Goal: Task Accomplishment & Management: Use online tool/utility

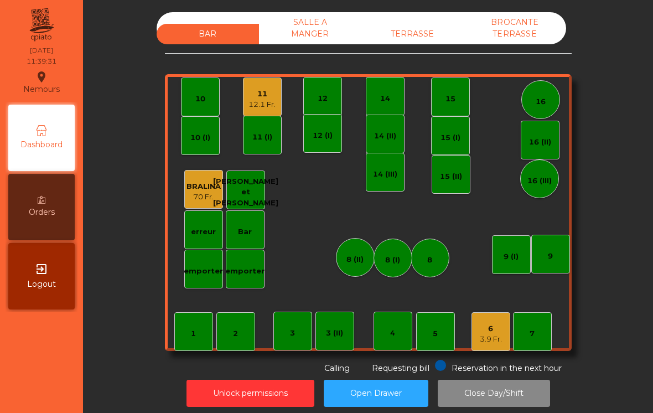
click at [267, 92] on div "11" at bounding box center [261, 93] width 27 height 11
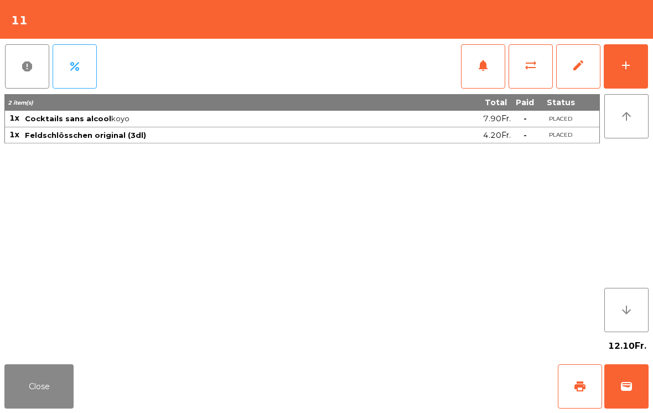
click at [636, 68] on button "add" at bounding box center [625, 66] width 44 height 44
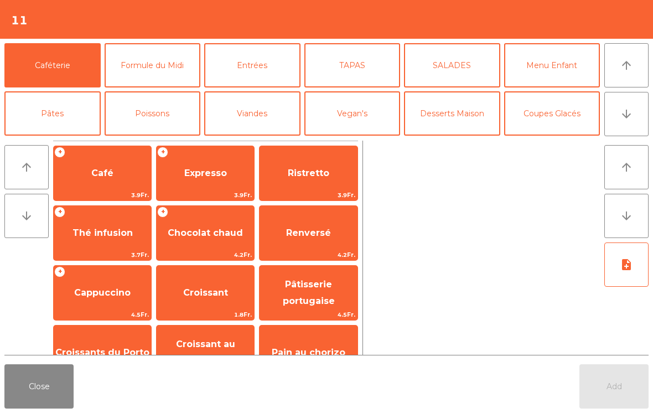
click at [60, 119] on button "Pâtes" at bounding box center [52, 113] width 96 height 44
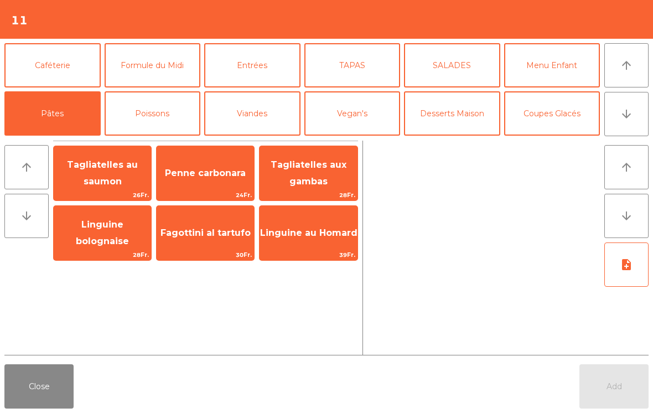
click at [210, 163] on span "Penne carbonara" at bounding box center [205, 173] width 97 height 30
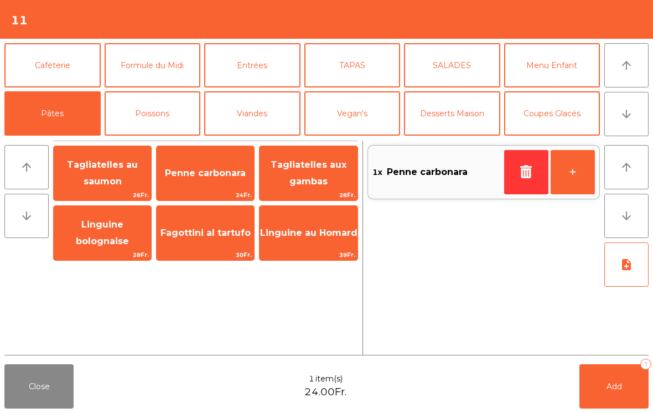
click at [141, 111] on button "Poissons" at bounding box center [153, 113] width 96 height 44
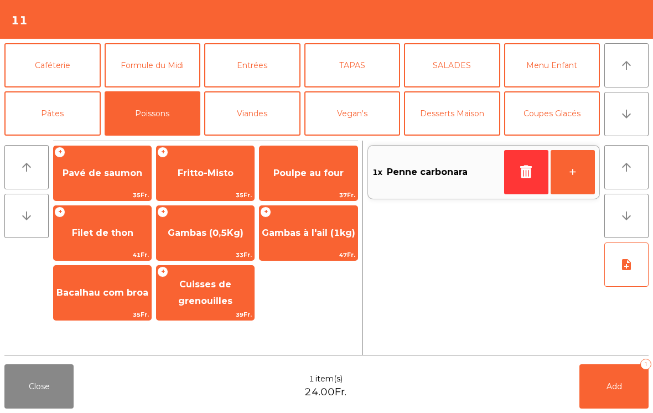
click at [333, 169] on span "Poulpe au four" at bounding box center [308, 173] width 70 height 11
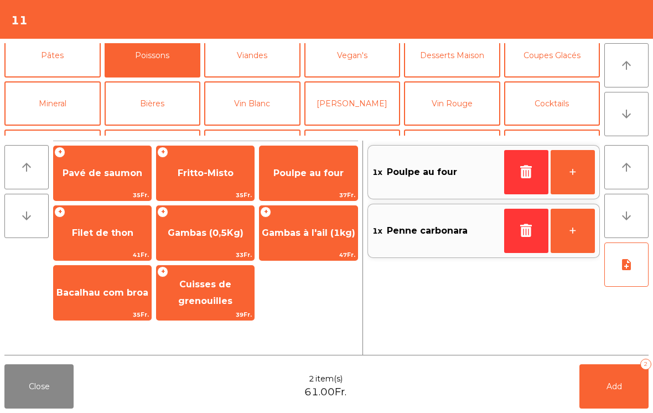
scroll to position [58, 0]
click at [50, 111] on button "Mineral" at bounding box center [52, 104] width 96 height 44
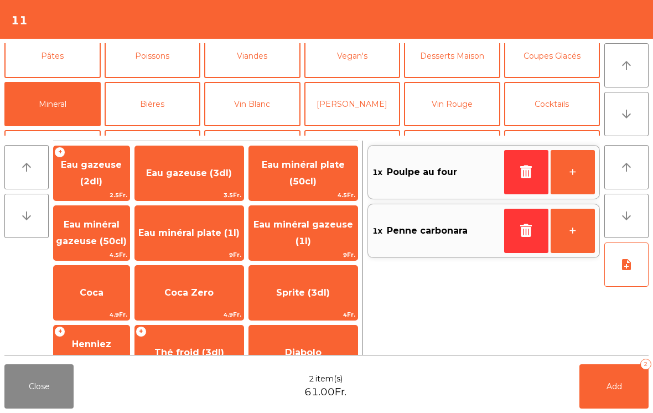
click at [197, 170] on span "Eau gazeuse (3dl)" at bounding box center [189, 173] width 86 height 11
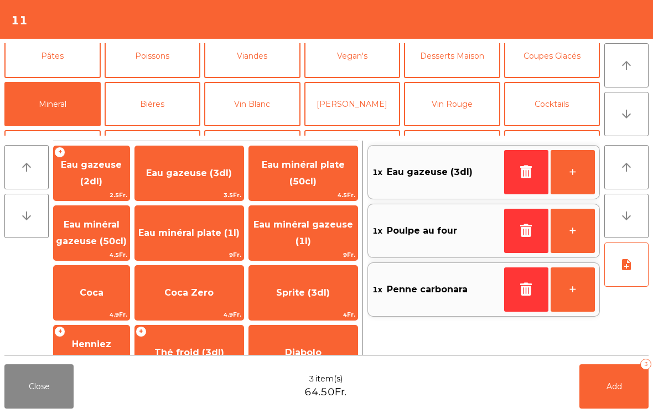
click at [632, 265] on icon "note_add" at bounding box center [625, 264] width 13 height 13
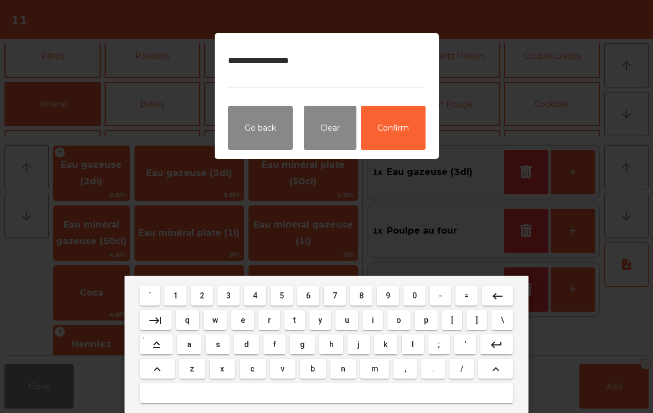
type textarea "**********"
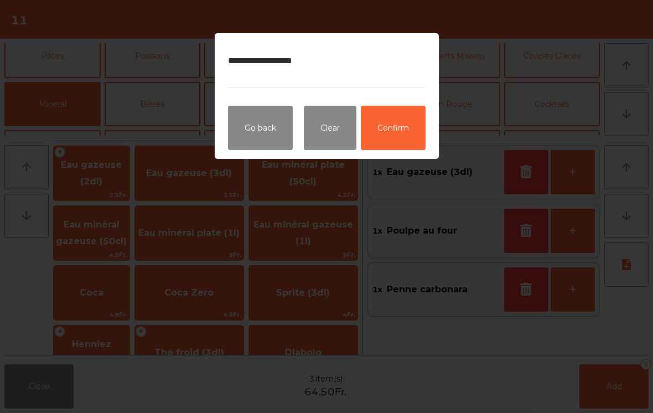
click at [386, 118] on button "Confirm" at bounding box center [393, 128] width 65 height 44
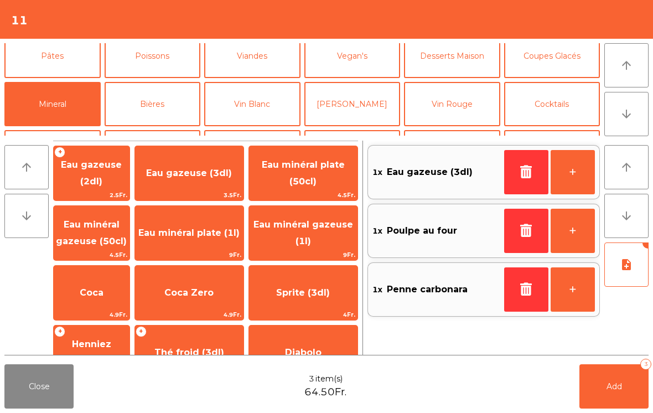
click at [616, 404] on button "Add 3" at bounding box center [613, 386] width 69 height 44
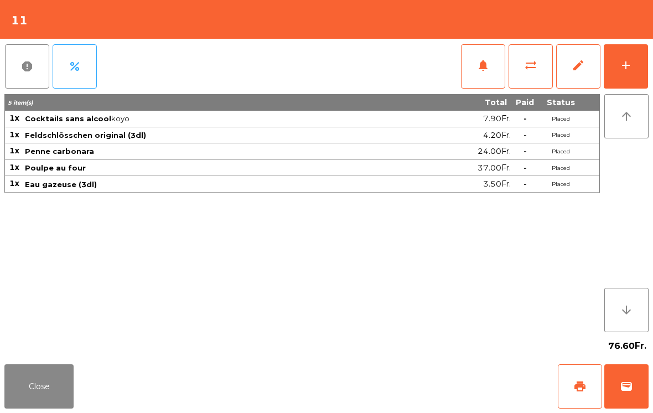
click at [638, 74] on button "add" at bounding box center [625, 66] width 44 height 44
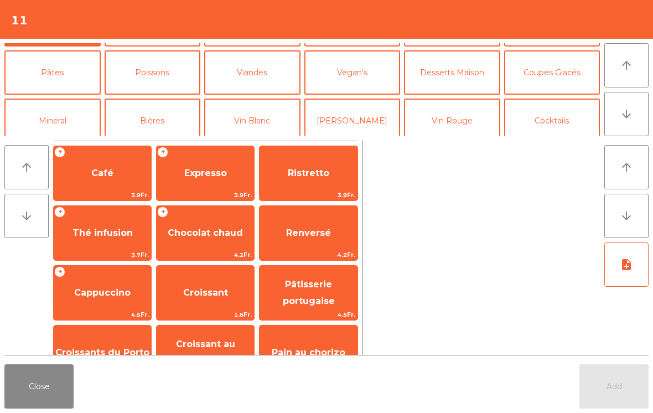
scroll to position [50, 0]
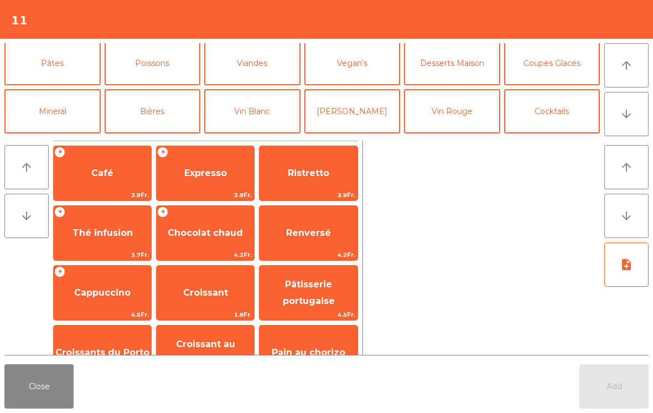
click at [153, 116] on button "Bières" at bounding box center [153, 111] width 96 height 44
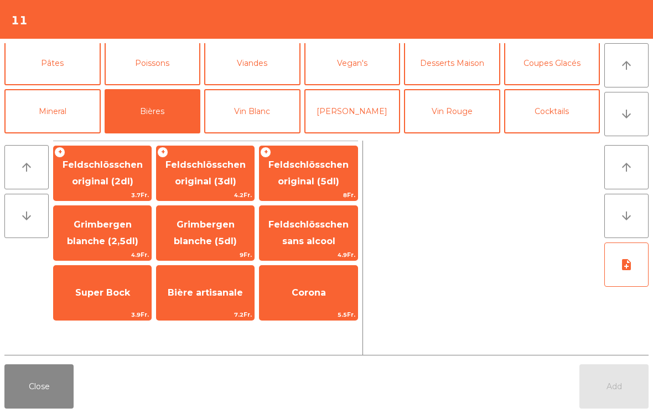
click at [99, 181] on span "Feldschlösschen original (2dl)" at bounding box center [103, 172] width 80 height 27
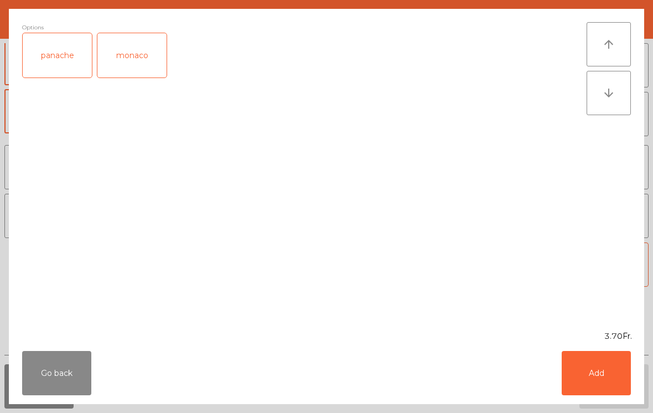
click at [617, 371] on button "Add" at bounding box center [595, 373] width 69 height 44
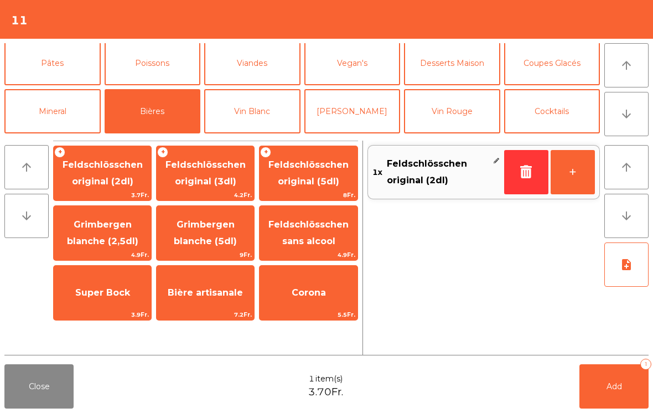
click at [626, 389] on button "Add 1" at bounding box center [613, 386] width 69 height 44
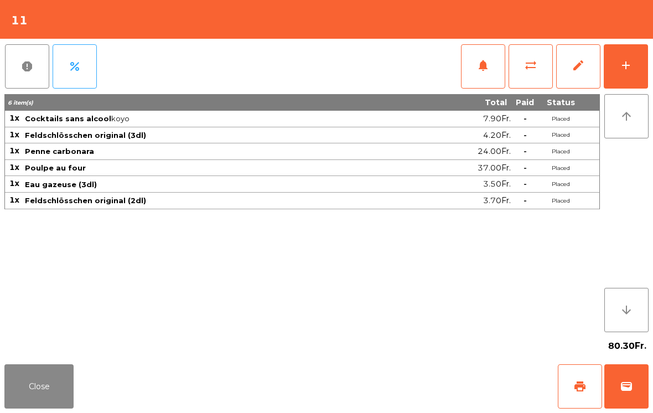
click at [50, 408] on button "Close" at bounding box center [38, 386] width 69 height 44
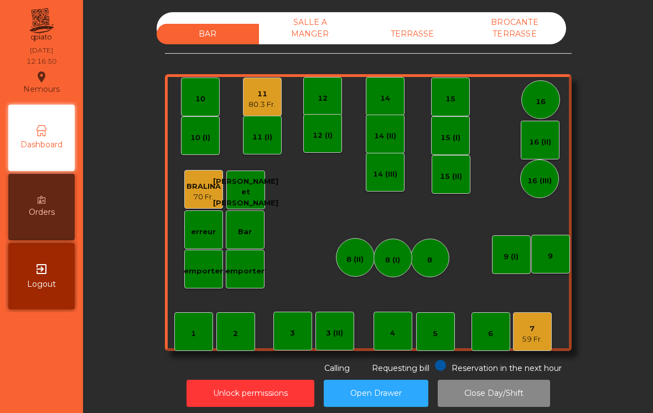
click at [540, 326] on div "7" at bounding box center [532, 328] width 20 height 11
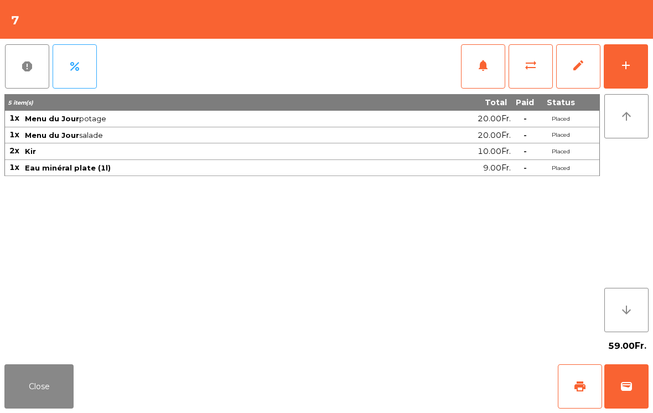
click at [473, 62] on button "notifications" at bounding box center [483, 66] width 44 height 44
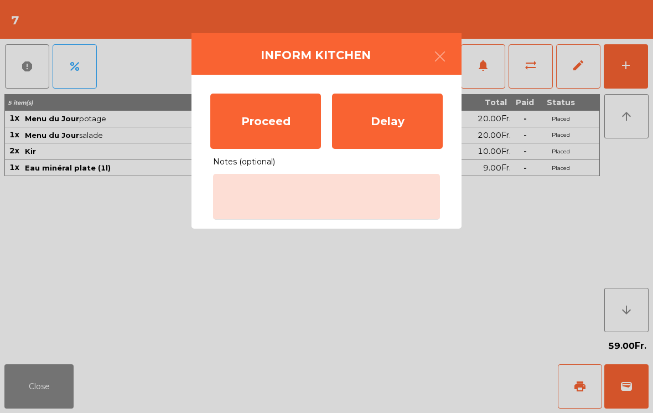
click at [280, 108] on div "Proceed" at bounding box center [265, 120] width 111 height 55
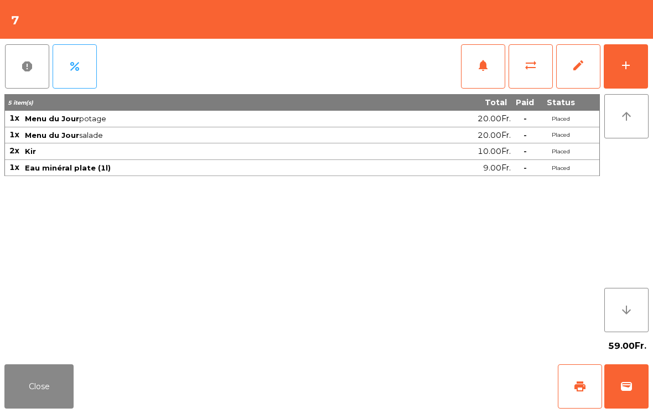
click at [30, 391] on button "Close" at bounding box center [38, 386] width 69 height 44
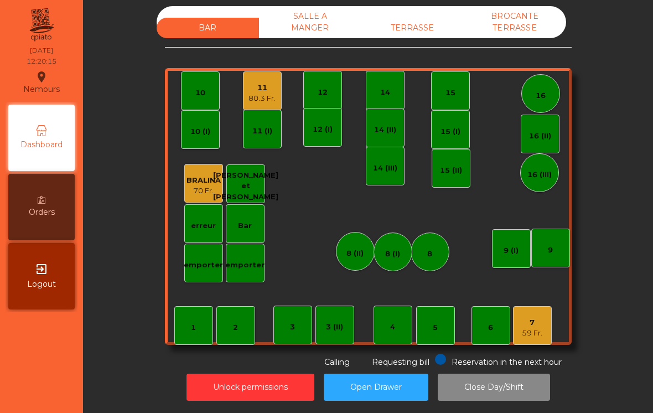
click at [286, 331] on div "3" at bounding box center [292, 324] width 39 height 39
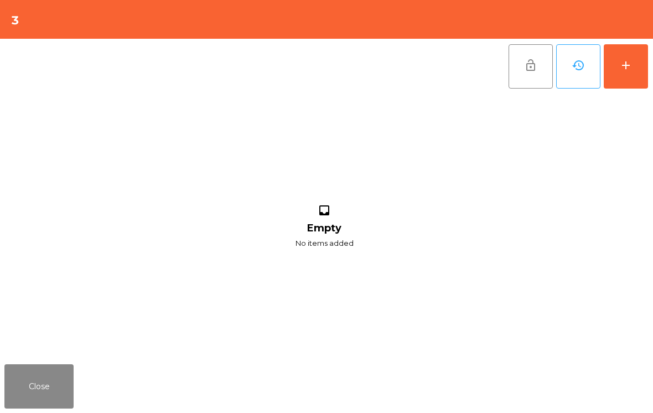
scroll to position [6, 0]
click at [631, 73] on button "add" at bounding box center [625, 66] width 44 height 44
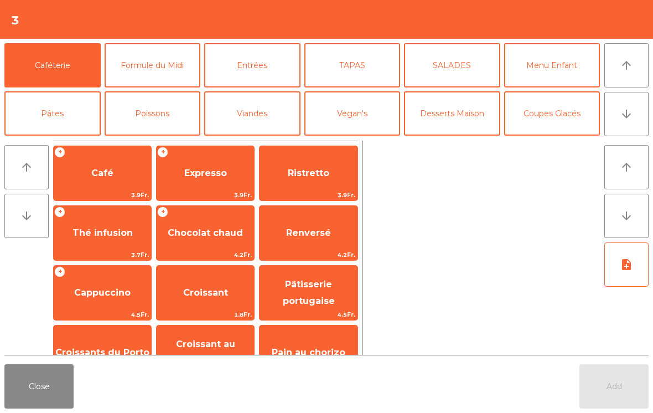
click at [154, 69] on button "Formule du Midi" at bounding box center [153, 65] width 96 height 44
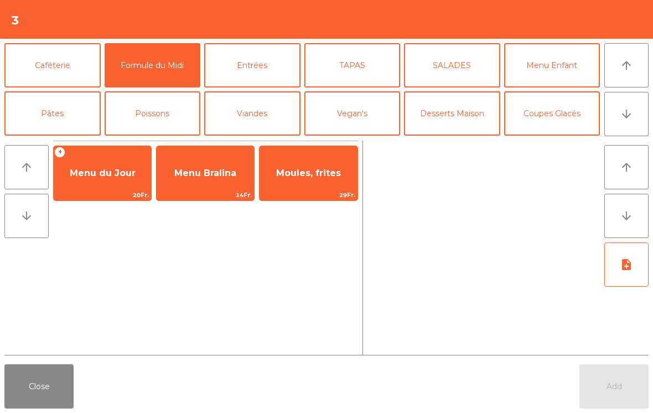
click at [111, 175] on span "Menu du Jour" at bounding box center [103, 173] width 66 height 11
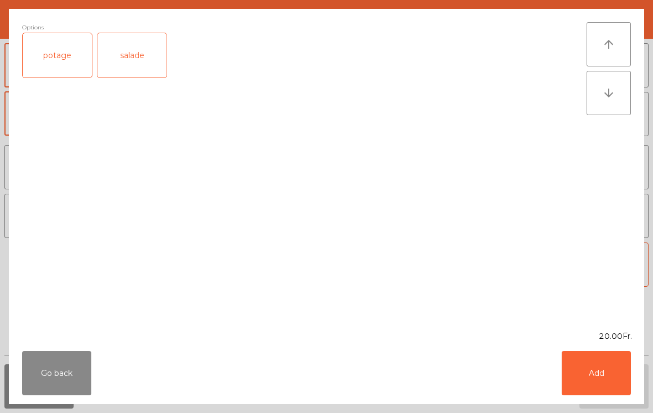
click at [148, 40] on div "salade" at bounding box center [131, 55] width 69 height 44
click at [599, 389] on button "Add" at bounding box center [595, 373] width 69 height 44
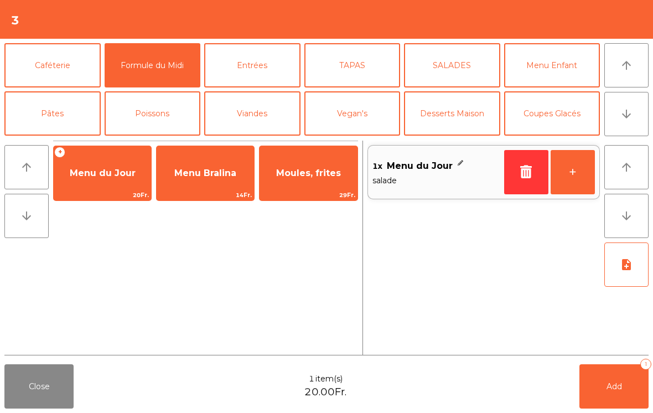
scroll to position [68, 0]
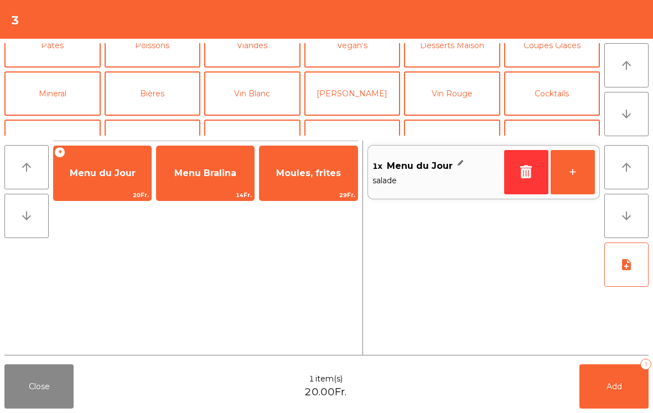
click at [73, 100] on button "Mineral" at bounding box center [52, 93] width 96 height 44
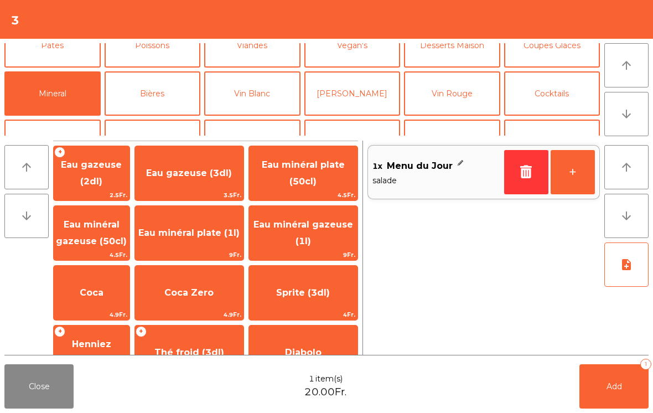
click at [315, 183] on span "Eau minéral plate (50cl)" at bounding box center [303, 172] width 83 height 27
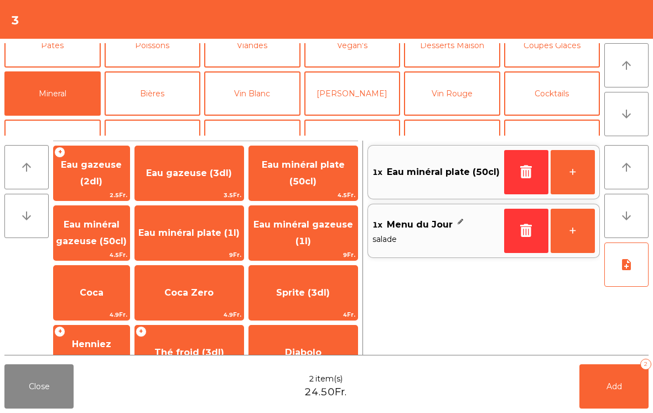
click at [622, 384] on button "Add 2" at bounding box center [613, 386] width 69 height 44
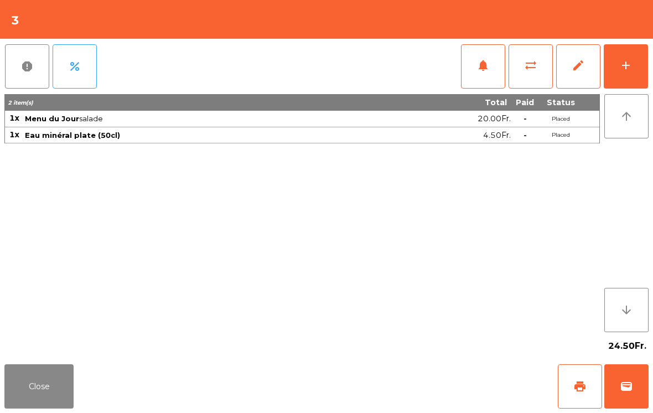
click at [30, 387] on button "Close" at bounding box center [38, 386] width 69 height 44
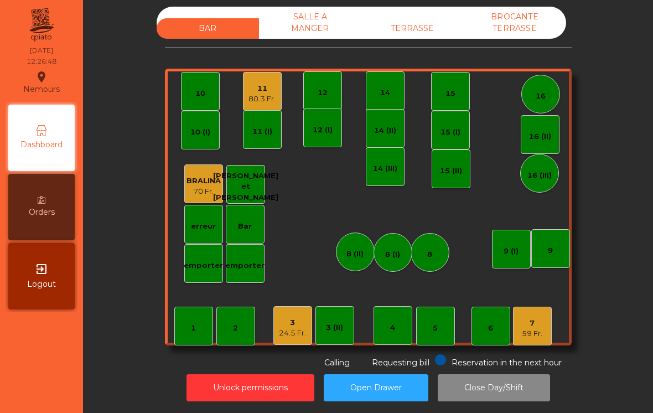
click at [535, 145] on div "16 (II)" at bounding box center [539, 134] width 39 height 39
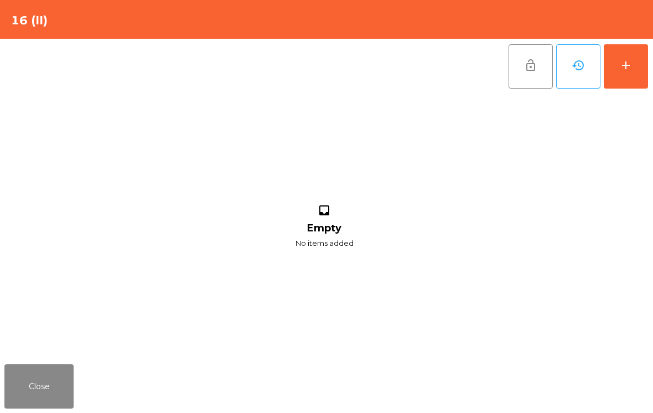
click at [626, 76] on button "add" at bounding box center [625, 66] width 44 height 44
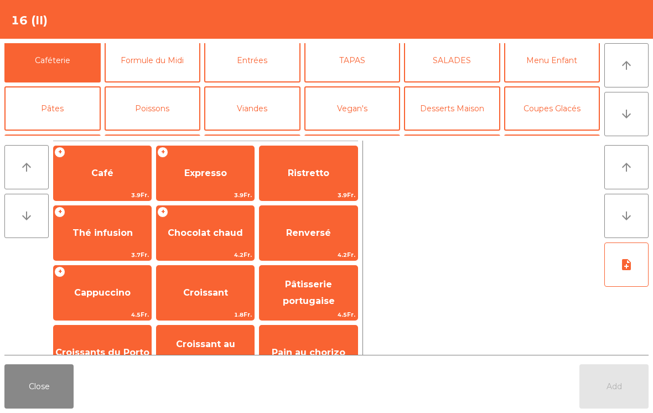
scroll to position [75, 0]
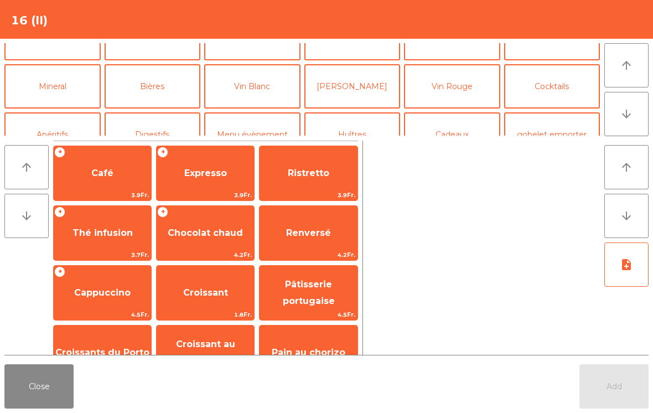
click at [54, 91] on button "Mineral" at bounding box center [52, 86] width 96 height 44
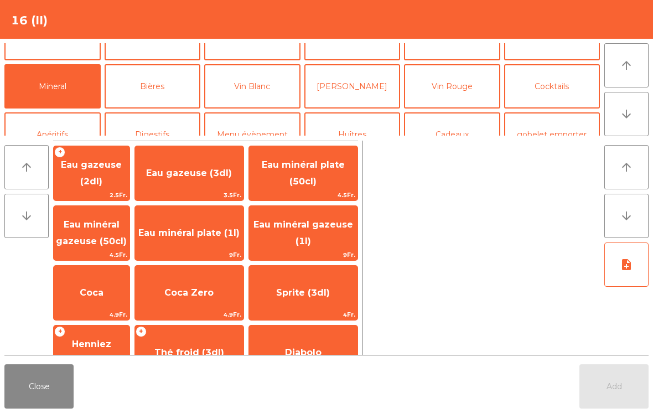
click at [318, 238] on span "Eau minéral gazeuse (1l)" at bounding box center [303, 233] width 108 height 47
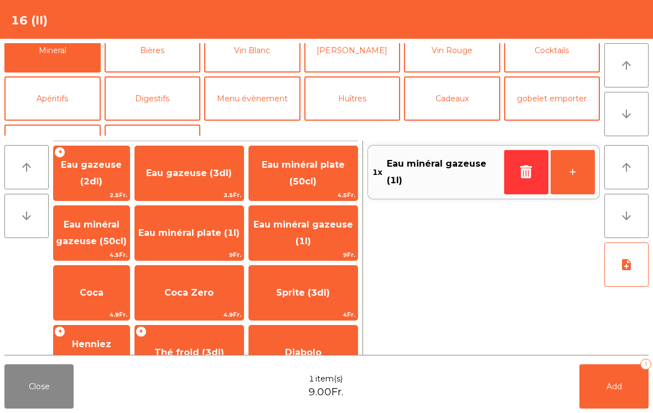
click at [35, 76] on button "Apéritifs" at bounding box center [52, 98] width 96 height 44
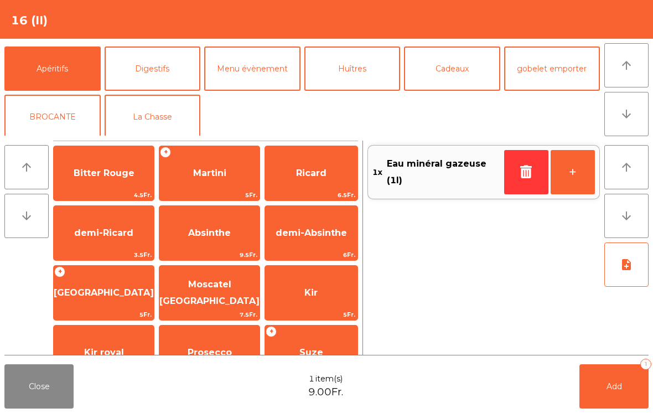
scroll to position [83, 0]
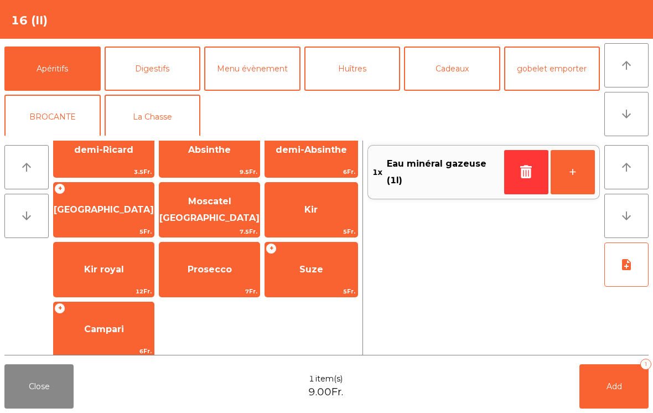
click at [317, 280] on span "Suze" at bounding box center [311, 269] width 92 height 30
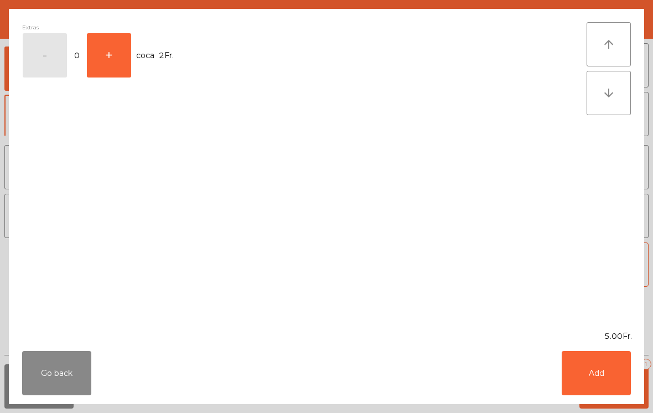
click at [106, 64] on button "+" at bounding box center [109, 55] width 44 height 44
click at [597, 369] on button "Add" at bounding box center [595, 373] width 69 height 44
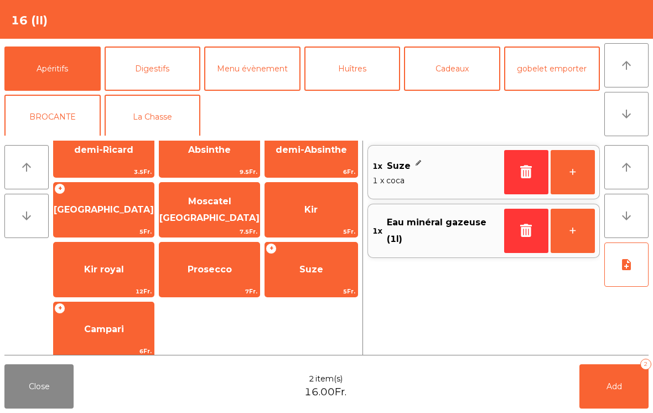
click at [600, 398] on button "Add 2" at bounding box center [613, 386] width 69 height 44
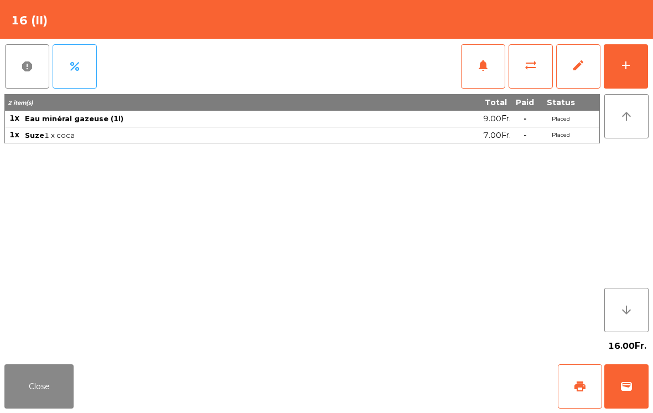
click at [631, 73] on button "add" at bounding box center [625, 66] width 44 height 44
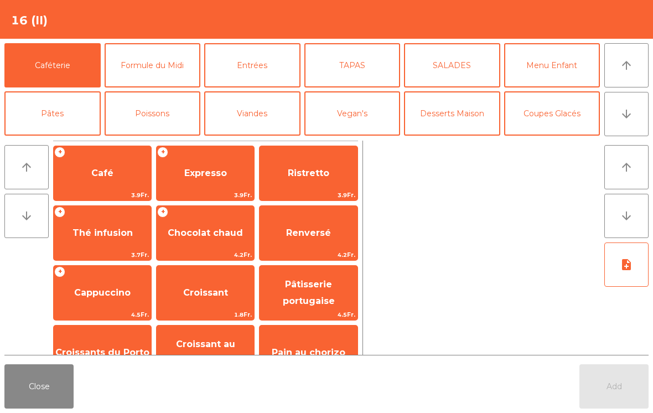
click at [159, 68] on button "Formule du Midi" at bounding box center [153, 65] width 96 height 44
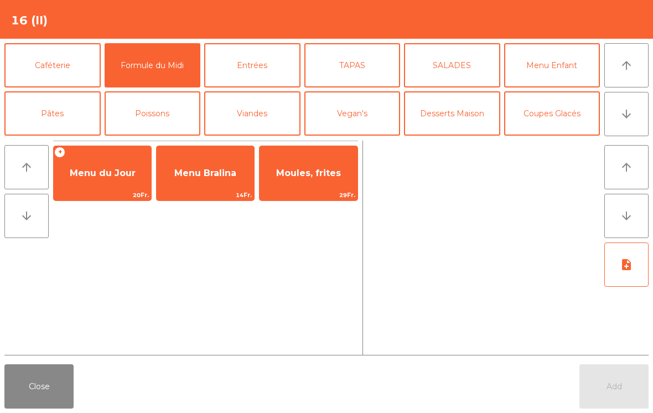
click at [99, 176] on span "Menu du Jour" at bounding box center [103, 173] width 66 height 11
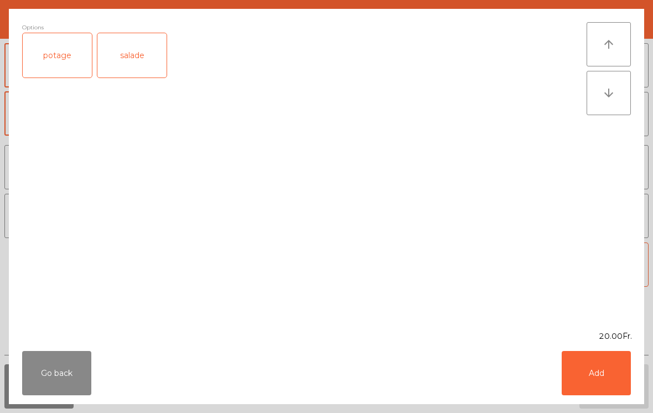
click at [53, 52] on div "potage" at bounding box center [57, 55] width 69 height 44
click at [597, 376] on button "Add" at bounding box center [595, 373] width 69 height 44
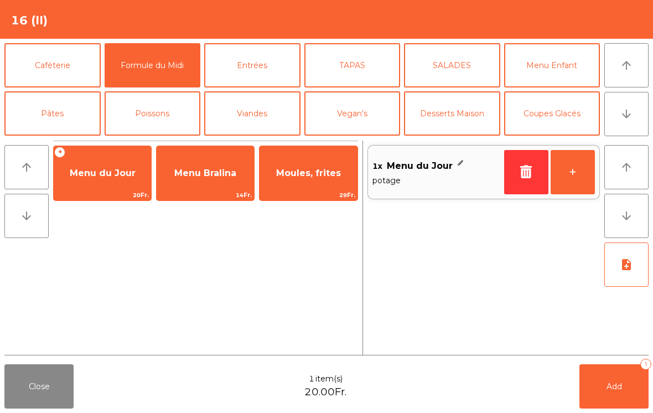
click at [101, 170] on span "Menu du Jour" at bounding box center [103, 173] width 66 height 11
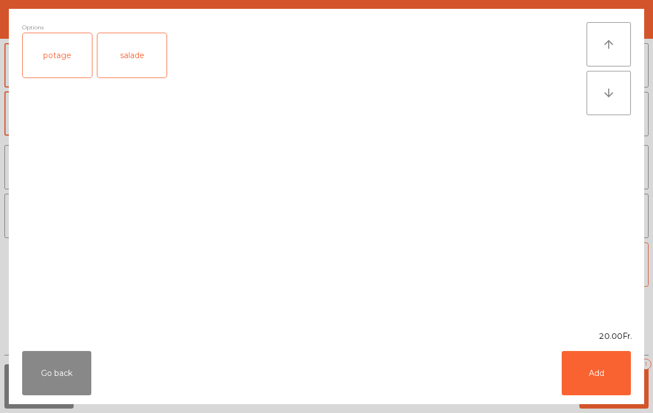
click at [117, 51] on div "salade" at bounding box center [131, 55] width 69 height 44
click at [612, 386] on button "Add" at bounding box center [595, 373] width 69 height 44
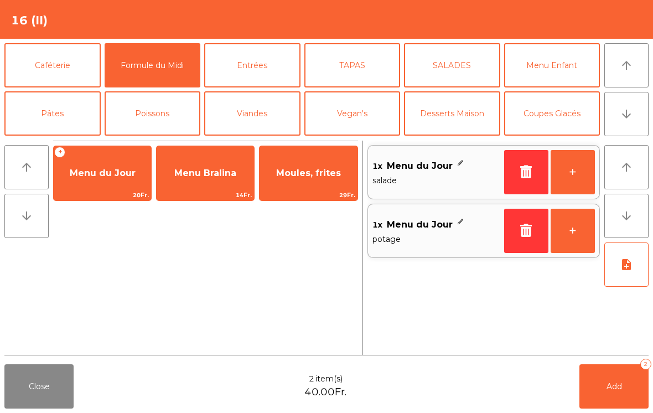
click at [576, 230] on button "+" at bounding box center [572, 231] width 44 height 44
click at [570, 230] on button "+" at bounding box center [572, 231] width 44 height 44
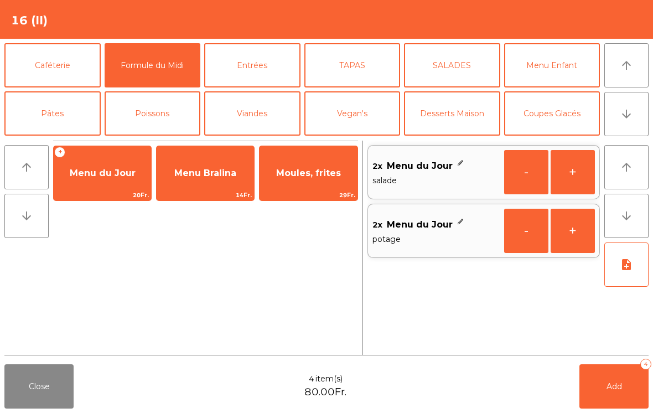
click at [514, 184] on button "-" at bounding box center [526, 172] width 44 height 44
click at [584, 231] on button "+" at bounding box center [572, 231] width 44 height 44
click at [611, 372] on button "Add 4" at bounding box center [613, 386] width 69 height 44
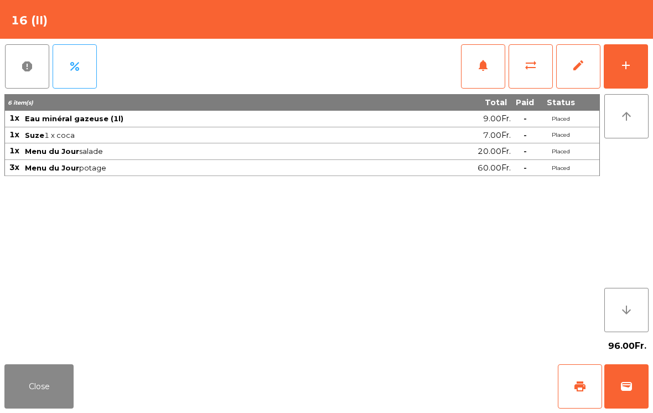
click at [61, 387] on button "Close" at bounding box center [38, 386] width 69 height 44
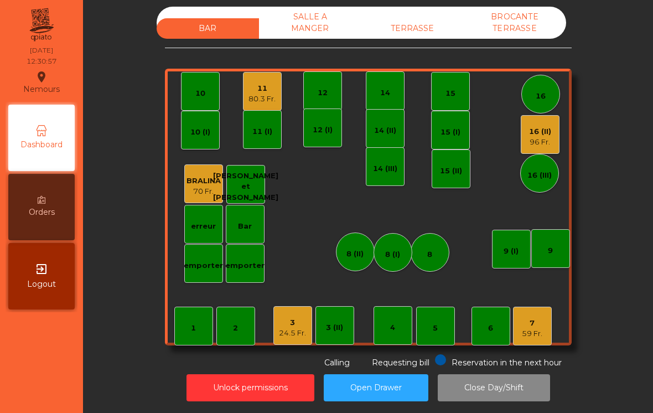
click at [289, 329] on div "3 24.5 Fr." at bounding box center [292, 325] width 39 height 39
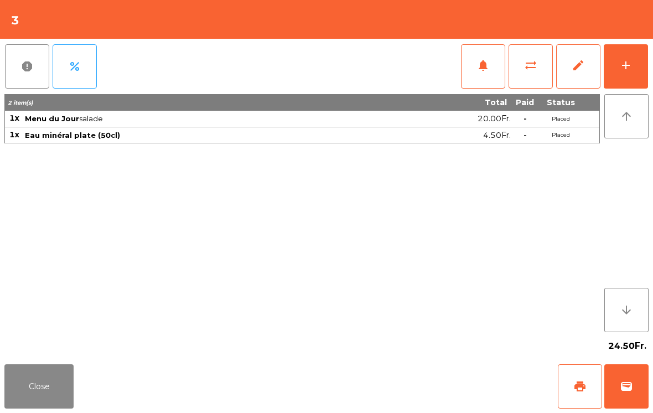
scroll to position [12, 0]
click at [484, 76] on button "notifications" at bounding box center [483, 66] width 44 height 44
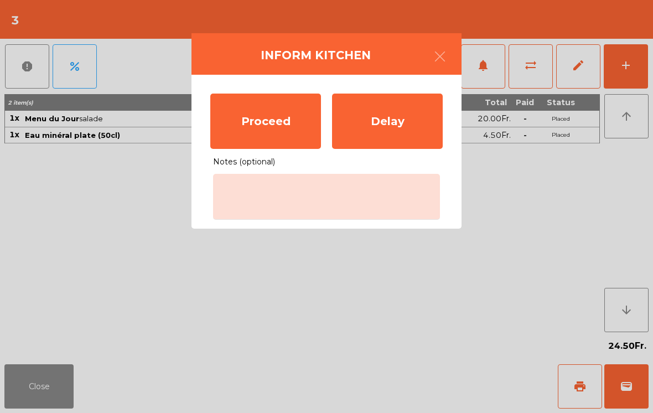
click at [280, 124] on div "Proceed" at bounding box center [265, 120] width 111 height 55
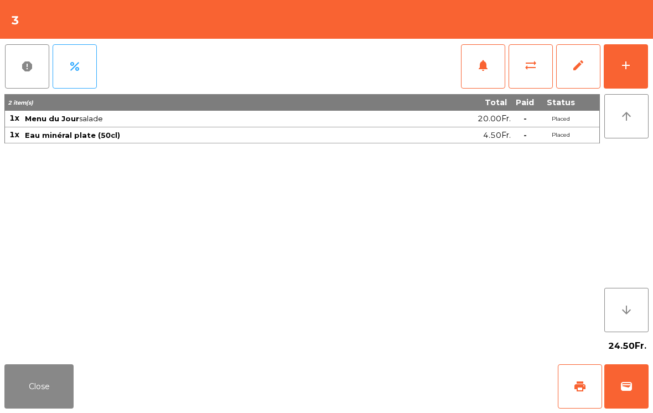
click at [27, 402] on button "Close" at bounding box center [38, 386] width 69 height 44
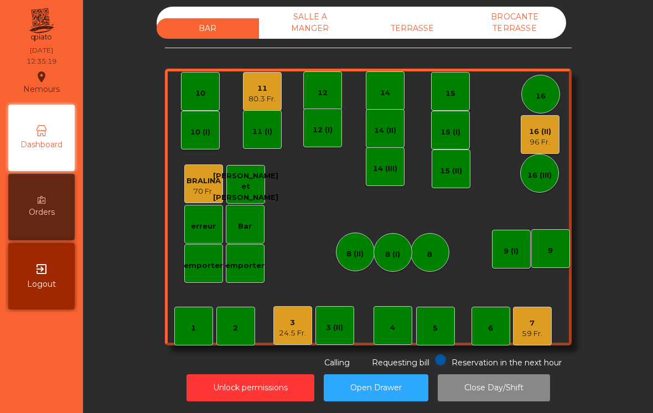
click at [263, 83] on div "11" at bounding box center [261, 88] width 27 height 11
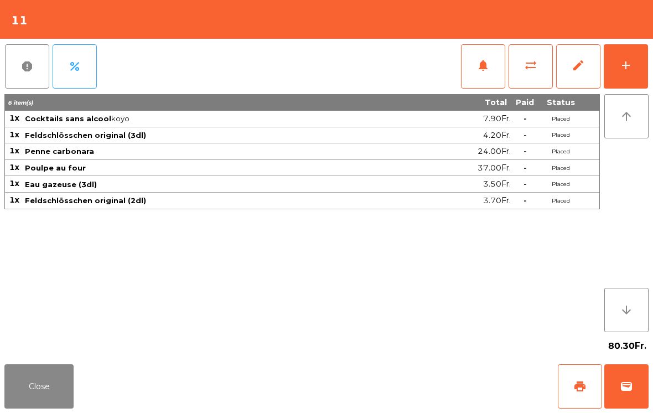
click at [636, 67] on button "add" at bounding box center [625, 66] width 44 height 44
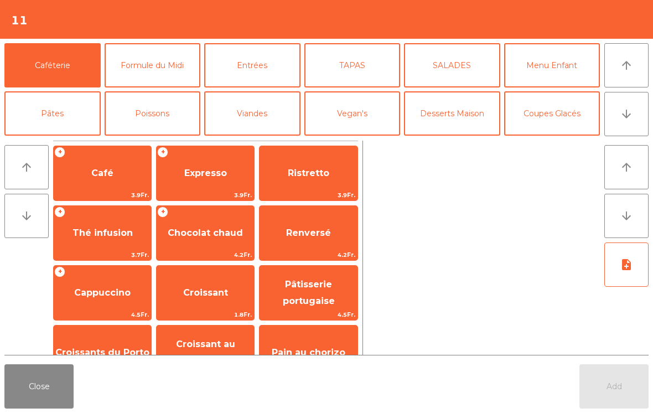
click at [473, 124] on button "Desserts Maison" at bounding box center [452, 113] width 96 height 44
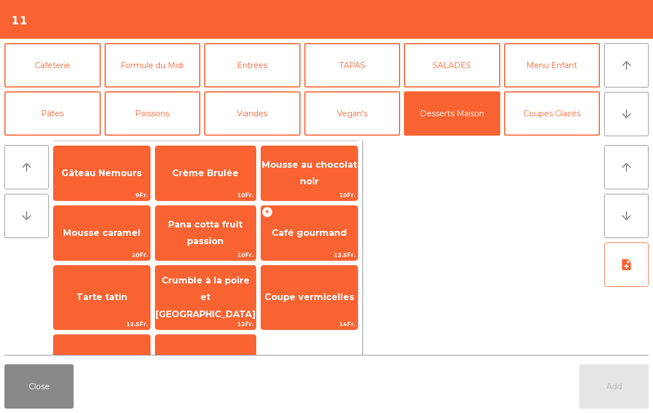
click at [99, 244] on span "Mousse caramel" at bounding box center [102, 233] width 96 height 30
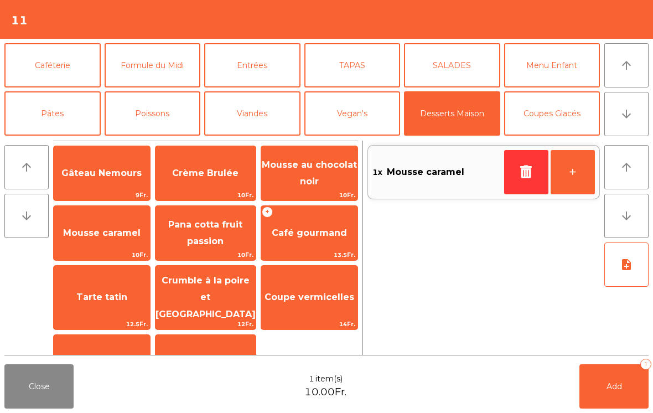
click at [66, 76] on button "Caféterie" at bounding box center [52, 65] width 96 height 44
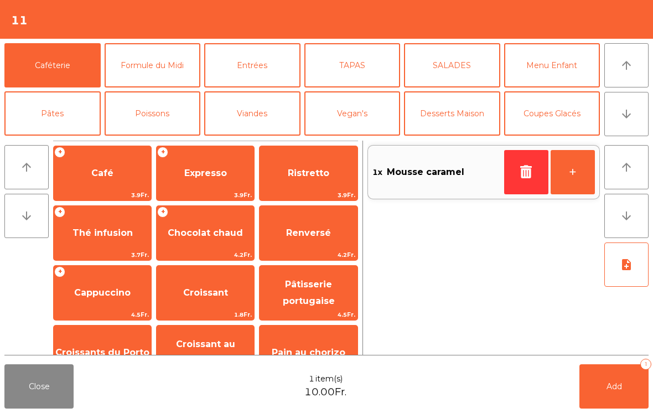
click at [79, 245] on span "Thé infusion" at bounding box center [102, 233] width 97 height 30
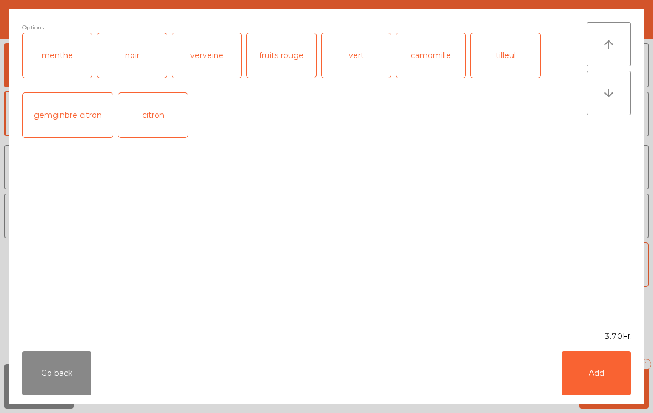
click at [69, 60] on div "menthe" at bounding box center [57, 55] width 69 height 44
click at [626, 391] on button "Add" at bounding box center [595, 373] width 69 height 44
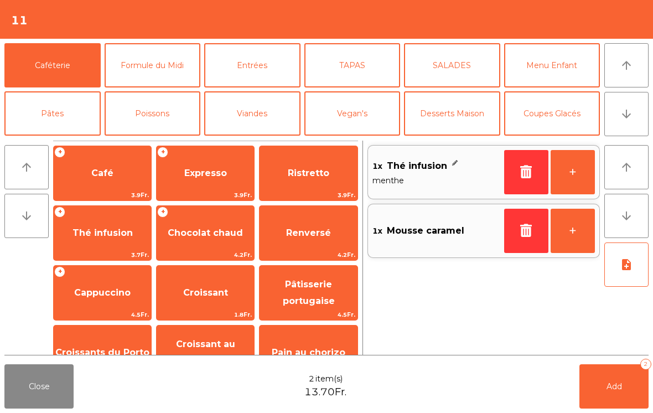
click at [604, 399] on button "Add 2" at bounding box center [613, 386] width 69 height 44
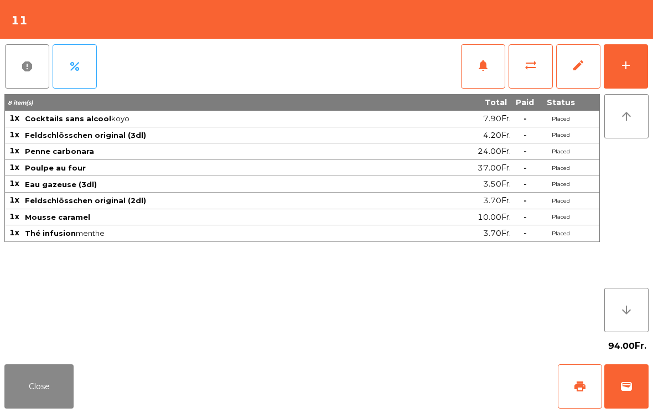
click at [33, 385] on button "Close" at bounding box center [38, 386] width 69 height 44
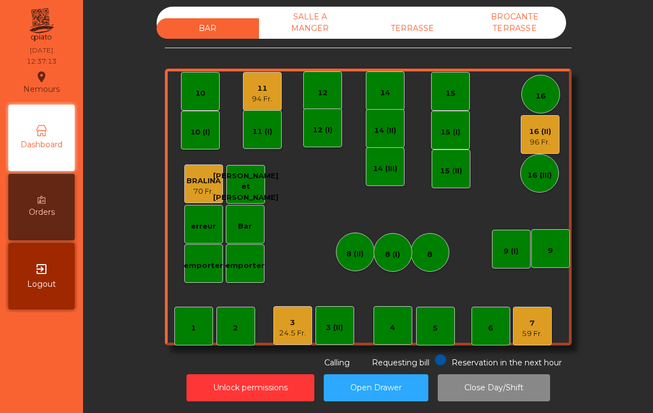
click at [391, 306] on div "4" at bounding box center [392, 325] width 39 height 39
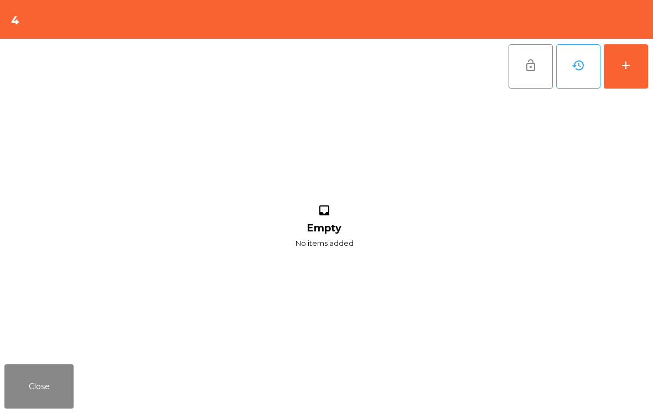
click at [629, 61] on div "add" at bounding box center [625, 65] width 13 height 13
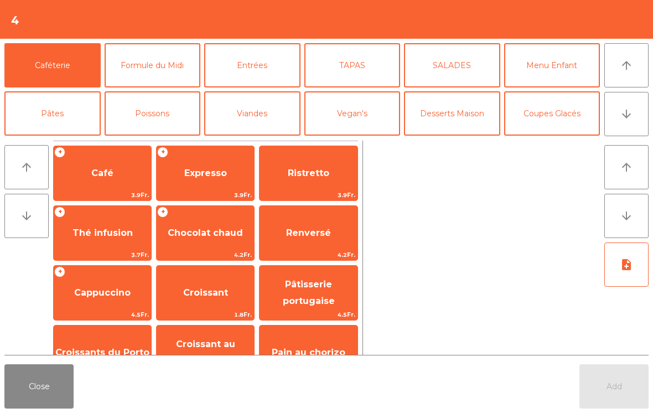
click at [158, 69] on button "Formule du Midi" at bounding box center [153, 65] width 96 height 44
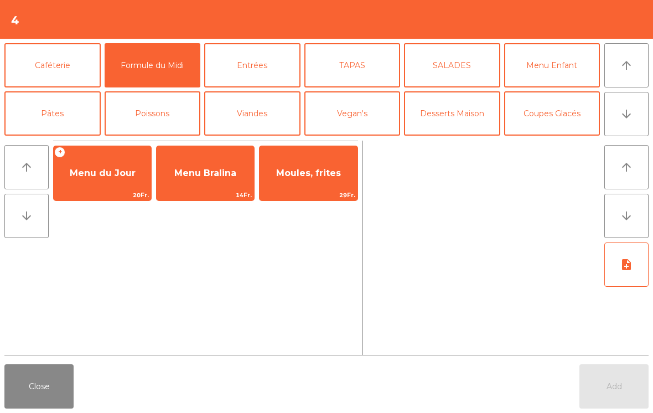
click at [104, 168] on span "Menu du Jour" at bounding box center [103, 173] width 66 height 11
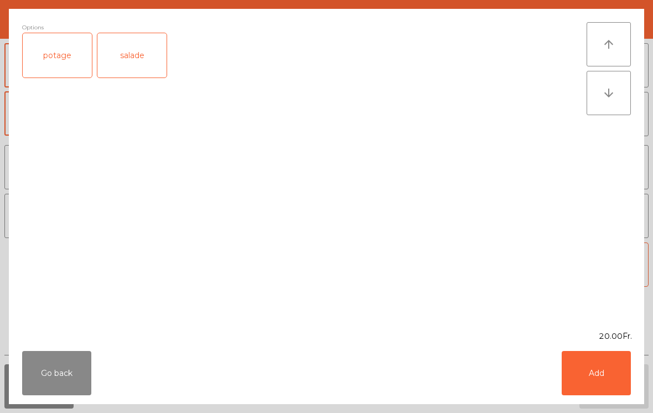
click at [54, 38] on div "potage" at bounding box center [57, 55] width 69 height 44
click at [597, 377] on button "Add" at bounding box center [595, 373] width 69 height 44
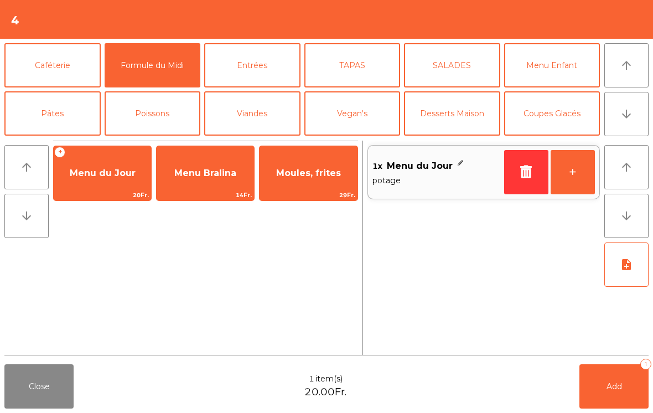
click at [576, 173] on button "+" at bounding box center [572, 172] width 44 height 44
click at [629, 261] on icon "note_add" at bounding box center [625, 264] width 13 height 13
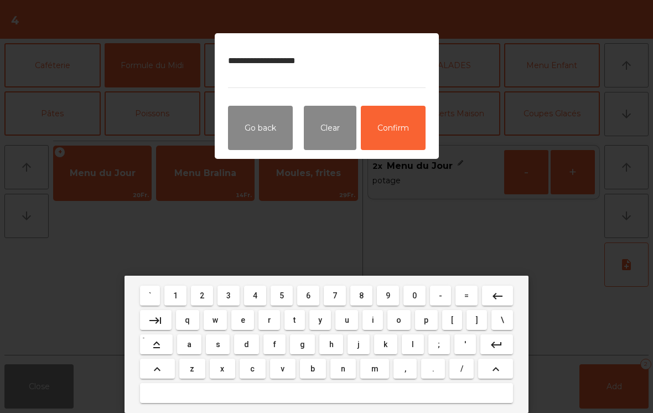
click at [284, 53] on textarea "**********" at bounding box center [326, 66] width 197 height 41
click at [264, 62] on textarea "**********" at bounding box center [326, 66] width 197 height 41
click at [334, 57] on textarea "**********" at bounding box center [326, 66] width 197 height 41
type textarea "**********"
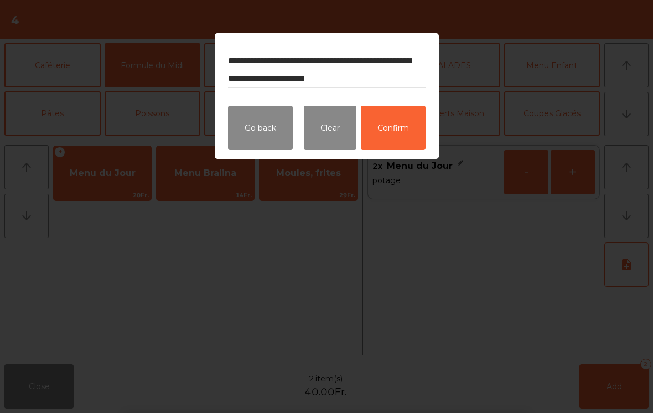
click at [392, 119] on button "Confirm" at bounding box center [393, 128] width 65 height 44
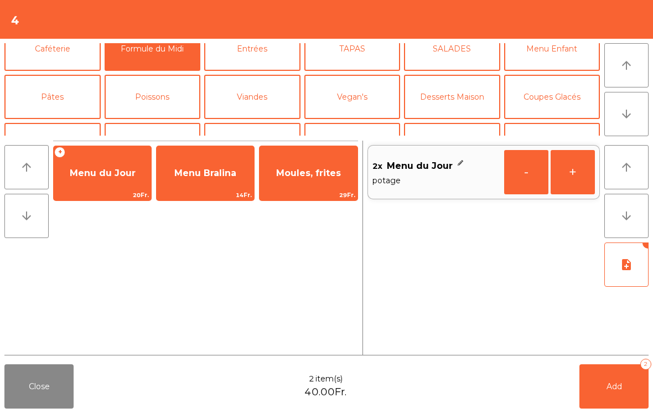
scroll to position [78, 0]
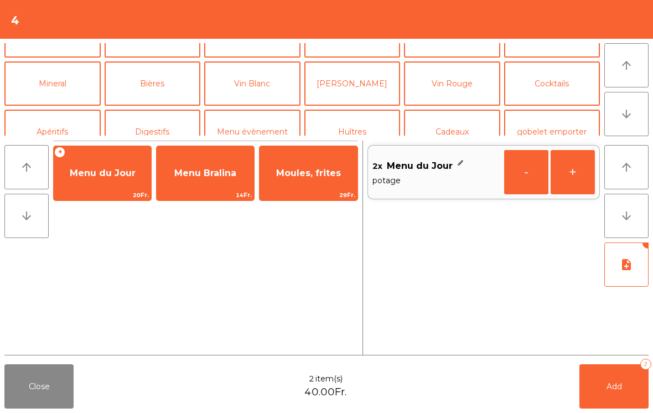
click at [254, 87] on button "Vin Blanc" at bounding box center [252, 83] width 96 height 44
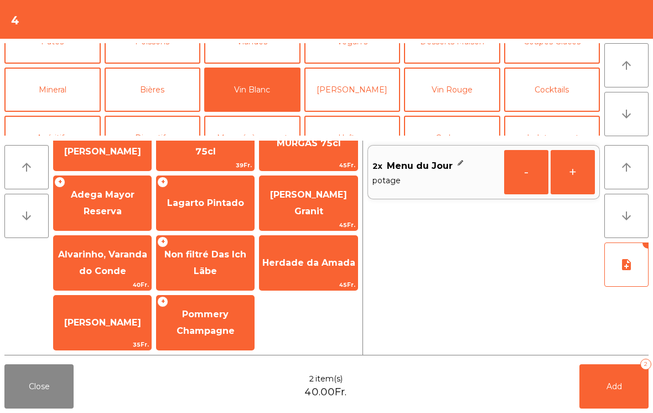
scroll to position [51, 0]
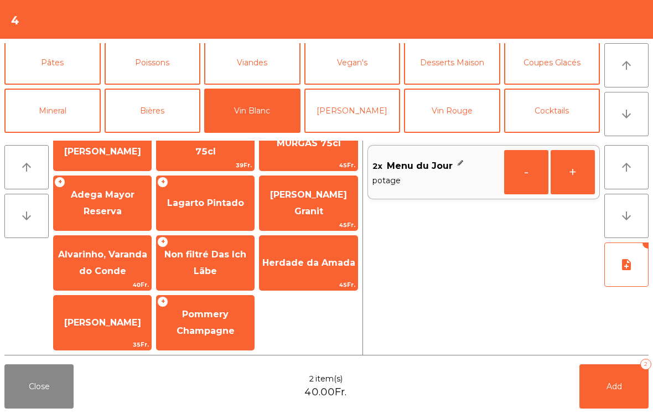
click at [221, 261] on span "Non filtré Das Ich Läbe" at bounding box center [205, 262] width 97 height 47
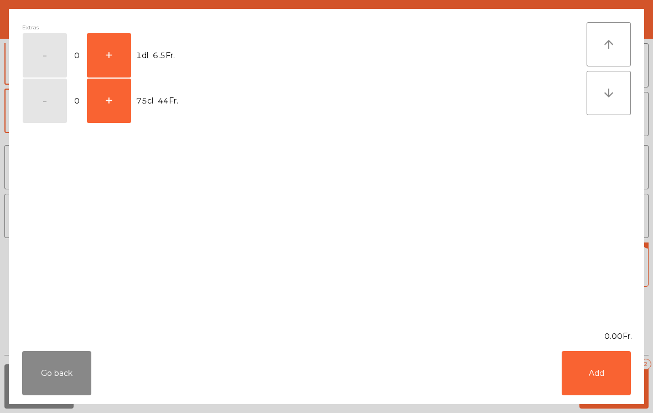
click at [113, 44] on button "+" at bounding box center [109, 55] width 44 height 44
click at [592, 381] on button "Add" at bounding box center [595, 373] width 69 height 44
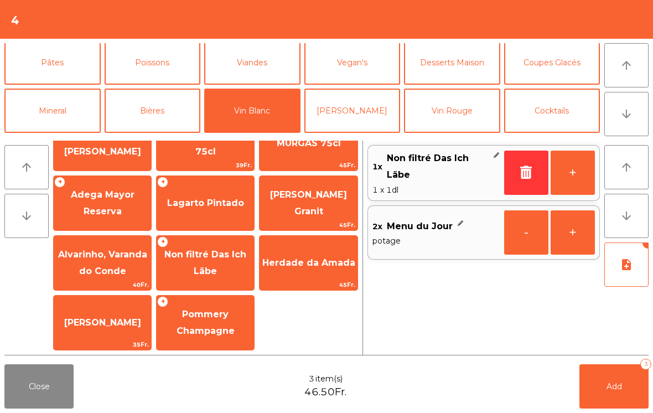
click at [589, 176] on button "+" at bounding box center [572, 172] width 44 height 44
click at [605, 394] on button "Add 4" at bounding box center [613, 386] width 69 height 44
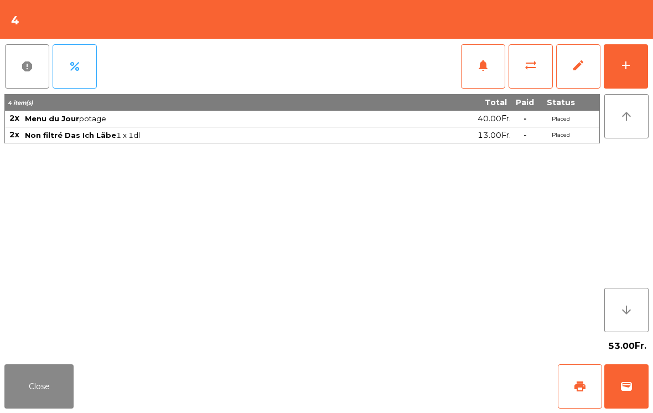
click at [627, 65] on div "add" at bounding box center [625, 65] width 13 height 13
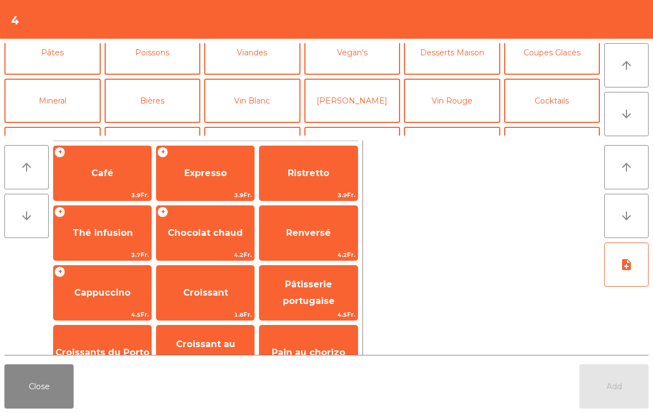
scroll to position [62, 0]
click at [247, 101] on button "Vin Blanc" at bounding box center [252, 99] width 96 height 44
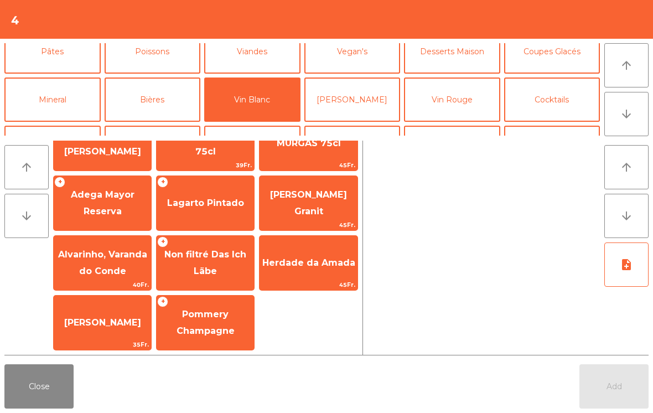
scroll to position [90, 0]
click at [64, 405] on button "Close" at bounding box center [38, 386] width 69 height 44
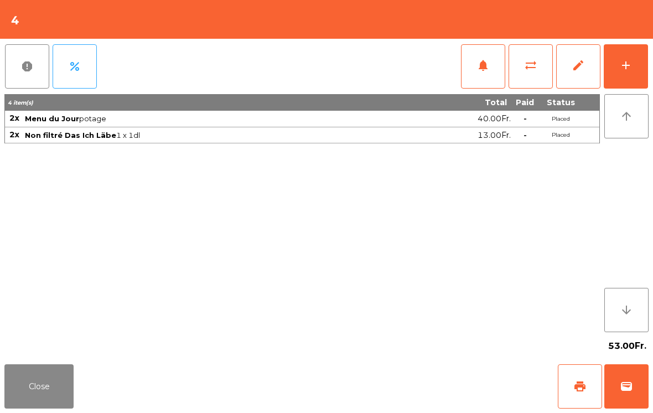
click at [57, 405] on button "Close" at bounding box center [38, 386] width 69 height 44
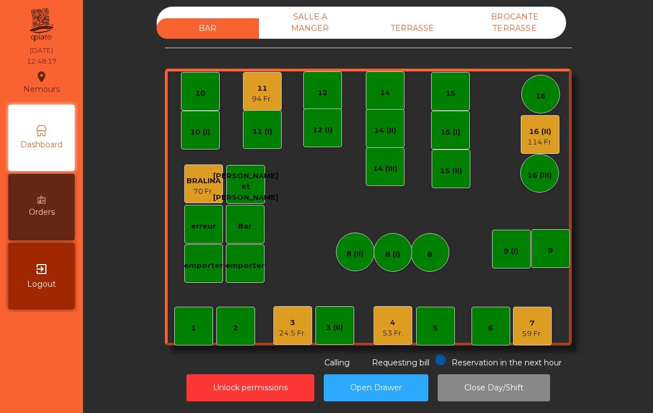
click at [550, 126] on div "16 (II)" at bounding box center [539, 131] width 25 height 11
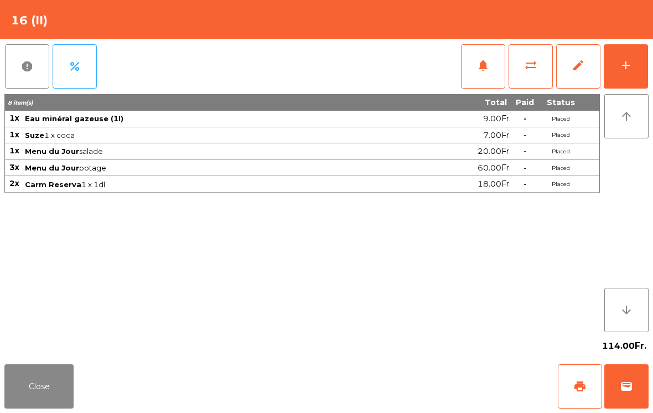
click at [486, 63] on span "notifications" at bounding box center [482, 65] width 13 height 13
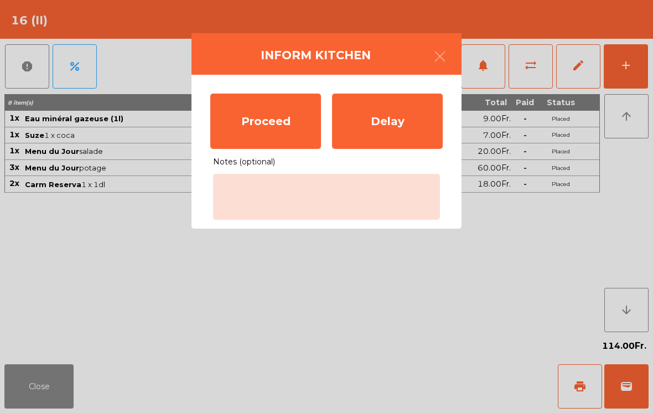
click at [278, 123] on div "Proceed" at bounding box center [265, 120] width 111 height 55
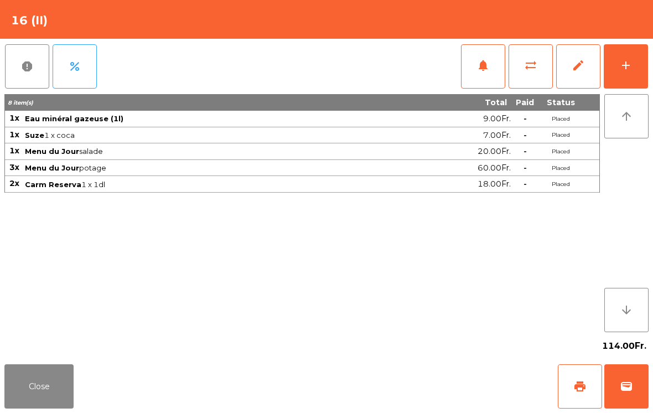
click at [39, 393] on button "Close" at bounding box center [38, 386] width 69 height 44
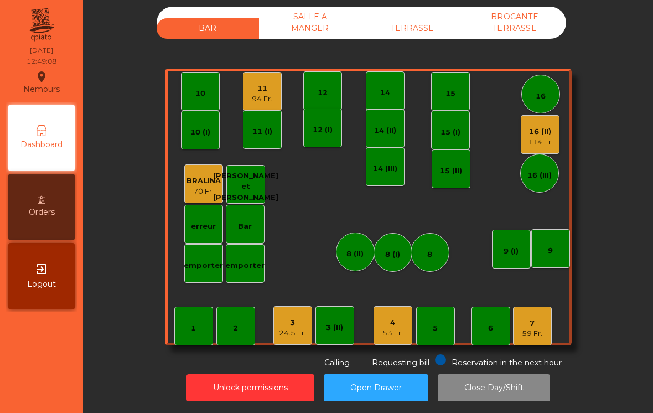
click at [541, 126] on div "16 (II)" at bounding box center [539, 131] width 25 height 11
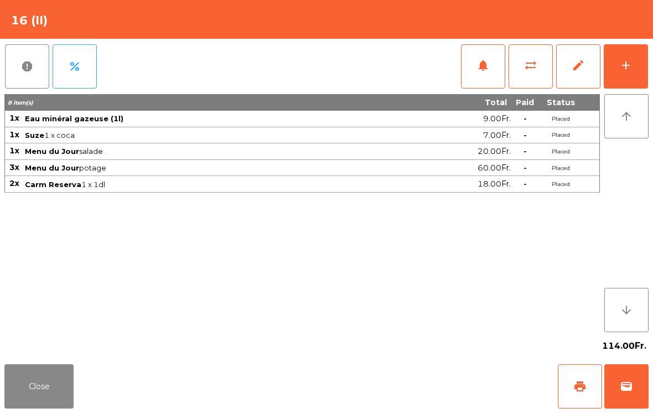
click at [54, 375] on button "Close" at bounding box center [38, 386] width 69 height 44
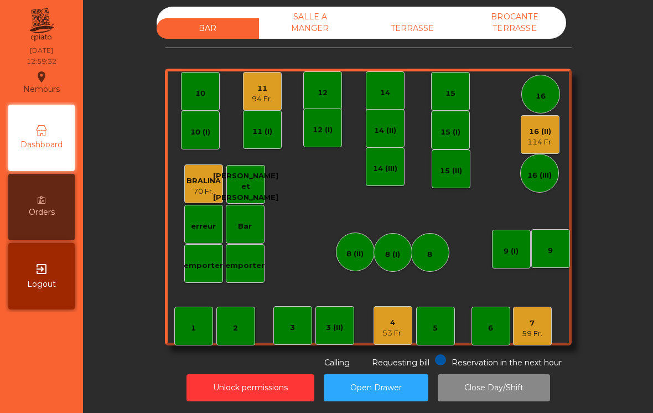
click at [394, 317] on div "4" at bounding box center [392, 322] width 20 height 11
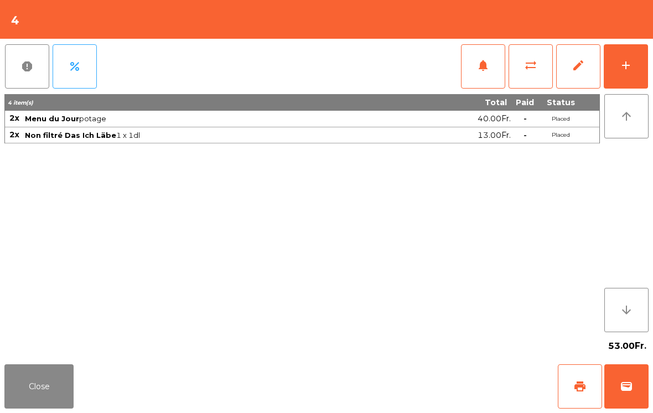
click at [475, 63] on button "notifications" at bounding box center [483, 66] width 44 height 44
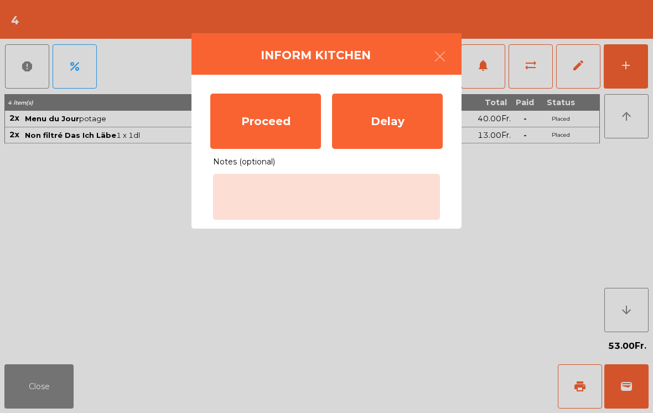
click at [284, 123] on div "Proceed" at bounding box center [265, 120] width 111 height 55
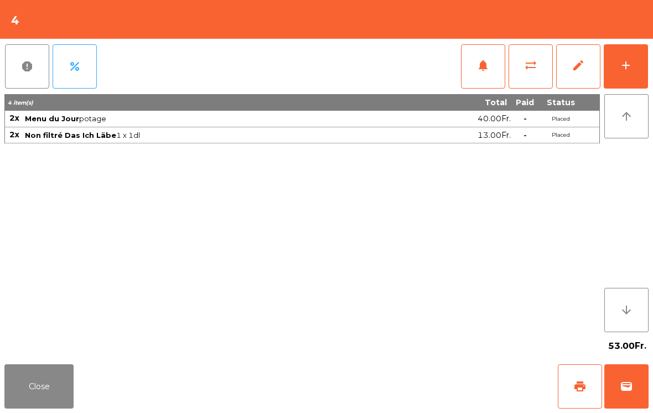
click at [50, 390] on button "Close" at bounding box center [38, 386] width 69 height 44
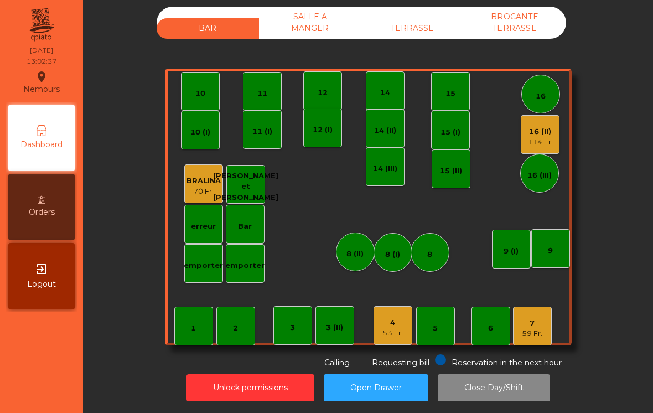
click at [544, 323] on div "7 59 Fr." at bounding box center [532, 325] width 39 height 39
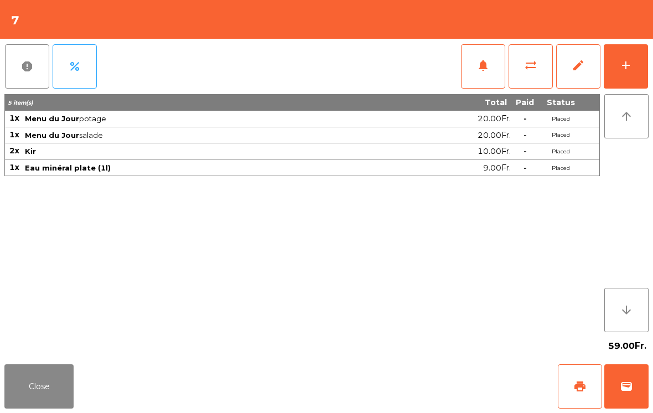
click at [633, 59] on button "add" at bounding box center [625, 66] width 44 height 44
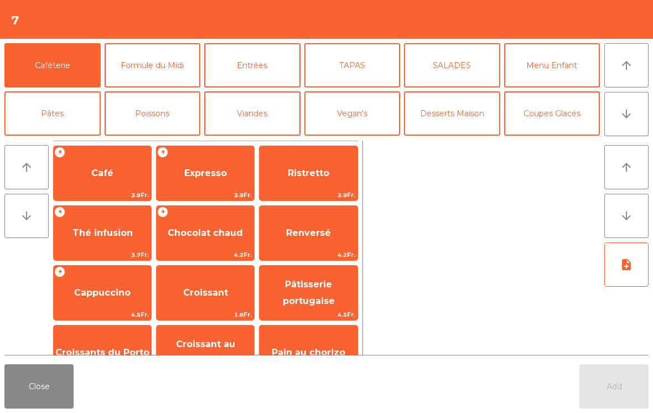
click at [458, 123] on button "Desserts Maison" at bounding box center [452, 113] width 96 height 44
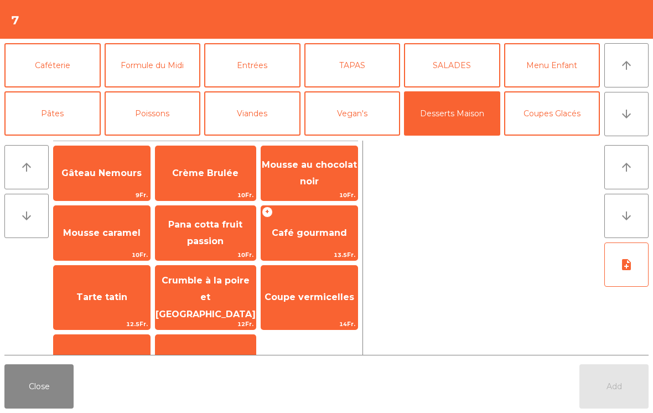
click at [305, 212] on div "+ Café gourmand 13.5Fr." at bounding box center [309, 232] width 97 height 55
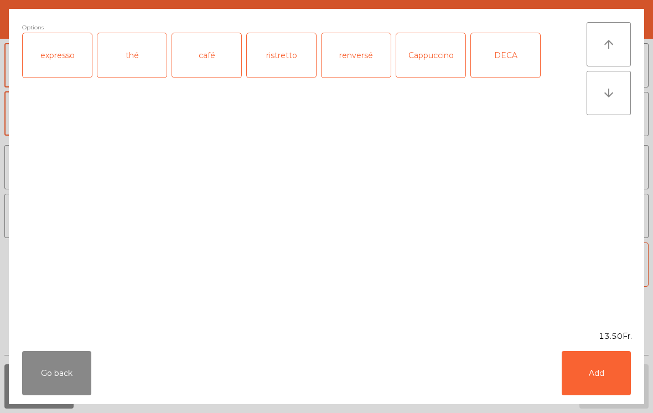
click at [207, 59] on div "café" at bounding box center [206, 55] width 69 height 44
click at [608, 376] on button "Add" at bounding box center [595, 373] width 69 height 44
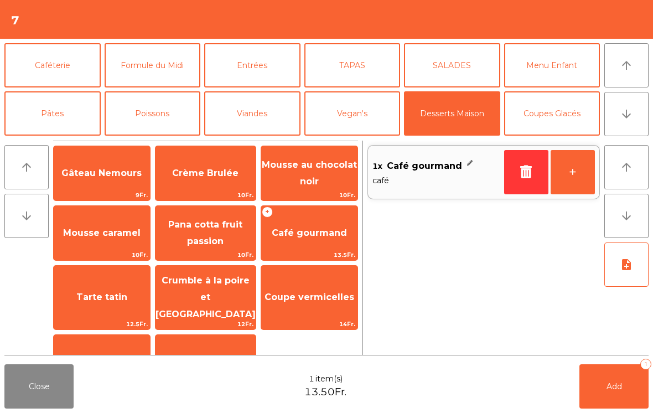
click at [64, 68] on button "Caféterie" at bounding box center [52, 65] width 96 height 44
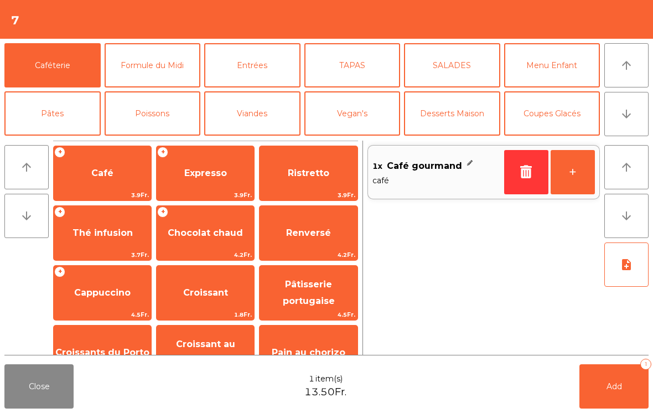
click at [205, 171] on span "Expresso" at bounding box center [205, 173] width 43 height 11
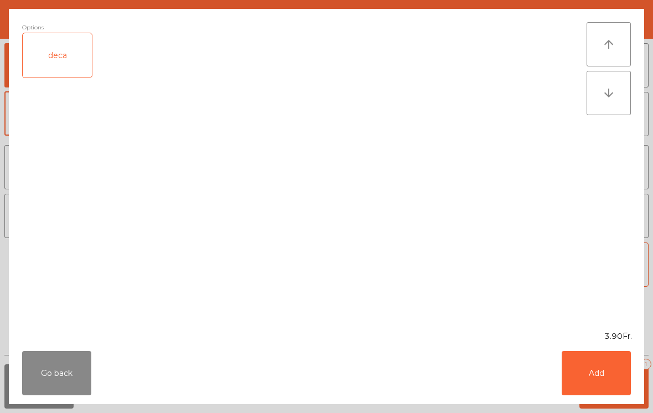
click at [598, 376] on button "Add" at bounding box center [595, 373] width 69 height 44
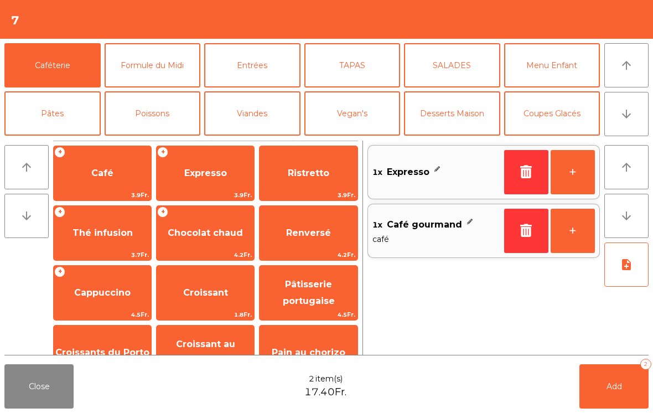
click at [618, 390] on span "Add" at bounding box center [613, 386] width 15 height 10
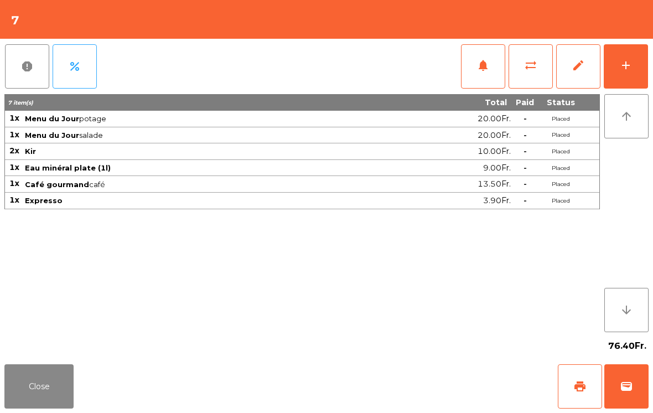
click at [37, 392] on button "Close" at bounding box center [38, 386] width 69 height 44
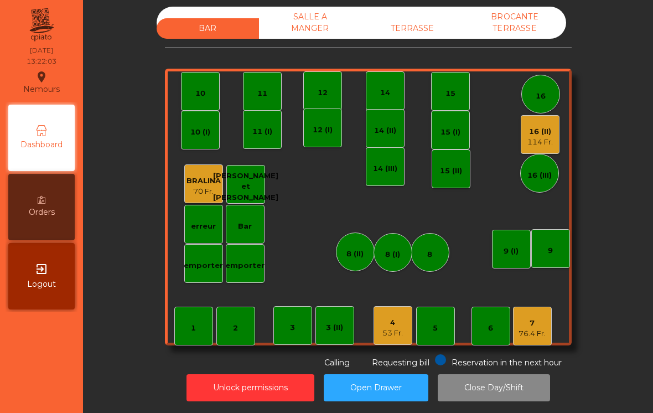
click at [392, 327] on div "53 Fr." at bounding box center [392, 332] width 20 height 11
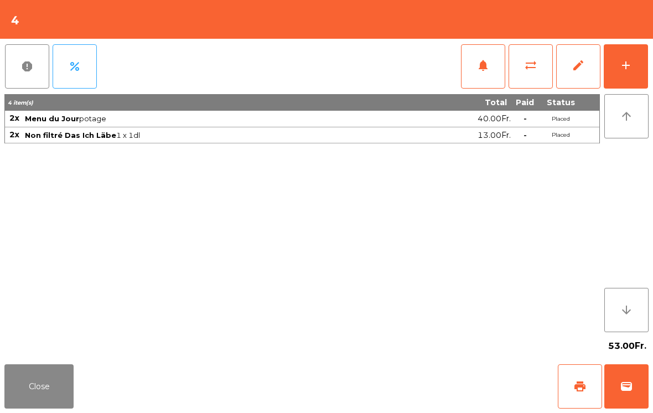
click at [647, 65] on button "add" at bounding box center [625, 66] width 44 height 44
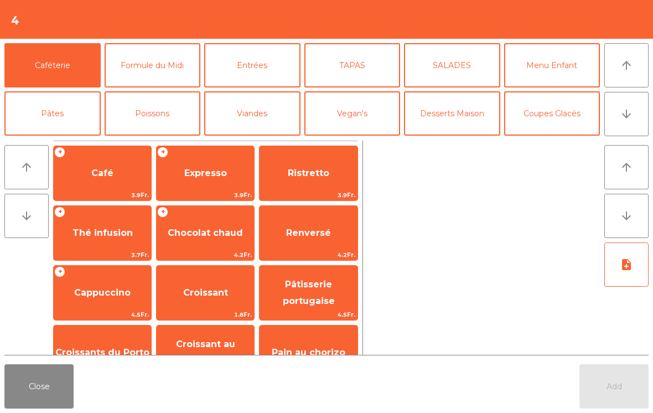
click at [206, 176] on span "Expresso" at bounding box center [205, 173] width 43 height 11
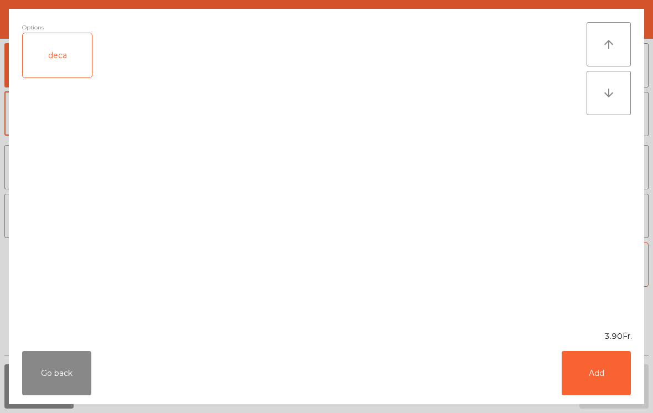
click at [598, 372] on button "Add" at bounding box center [595, 373] width 69 height 44
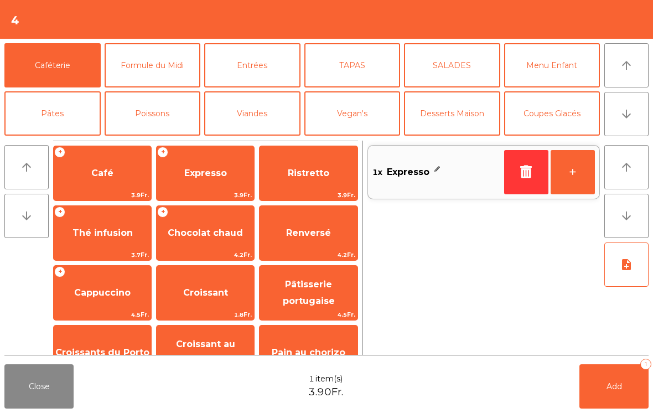
click at [617, 379] on button "Add 1" at bounding box center [613, 386] width 69 height 44
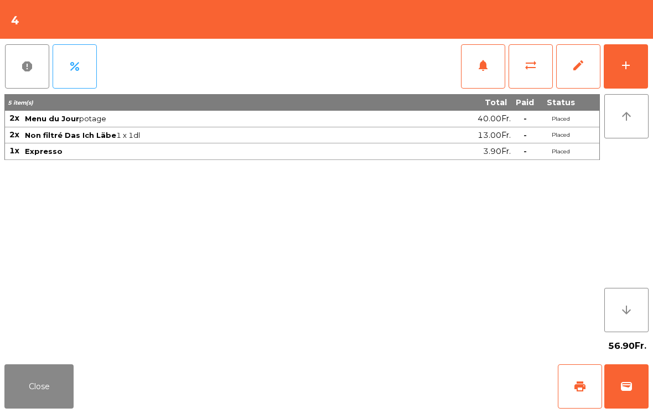
click at [43, 407] on button "Close" at bounding box center [38, 386] width 69 height 44
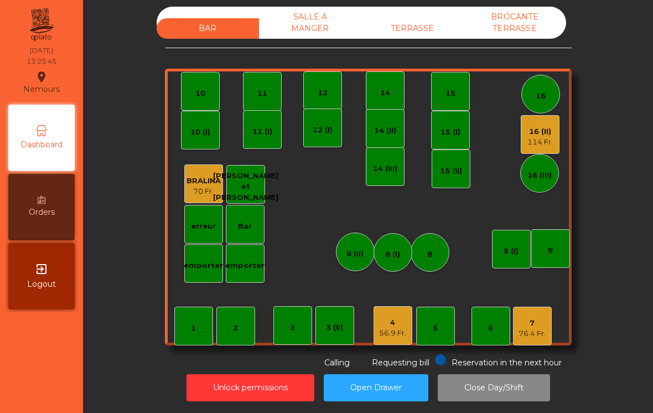
click at [528, 137] on div "114 Fr." at bounding box center [539, 142] width 25 height 11
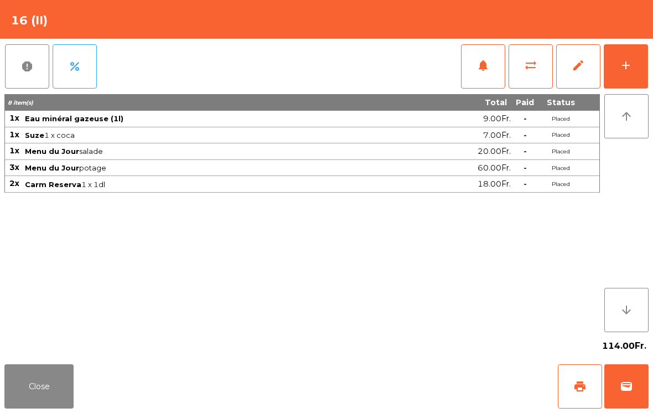
click at [624, 72] on button "add" at bounding box center [625, 66] width 44 height 44
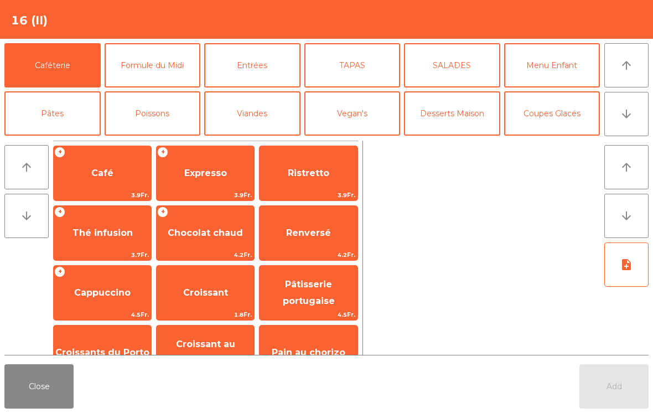
click at [106, 172] on span "Café" at bounding box center [102, 173] width 22 height 11
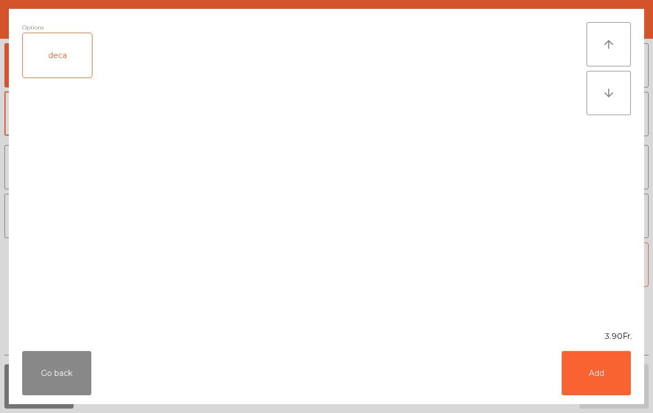
click at [616, 375] on button "Add" at bounding box center [595, 373] width 69 height 44
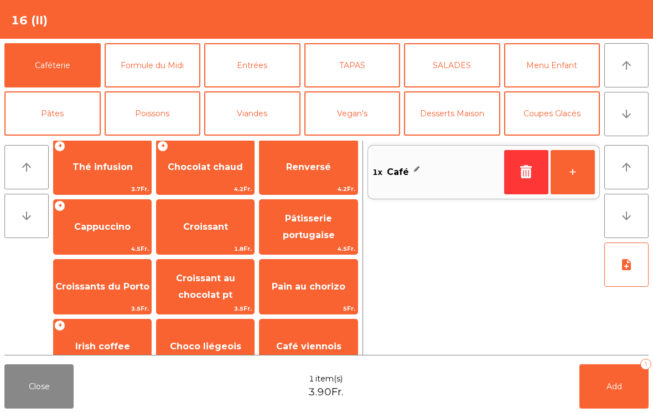
scroll to position [0, 0]
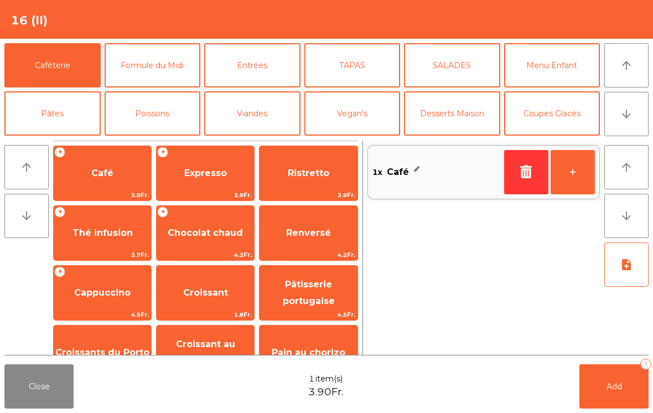
click at [215, 165] on span "Expresso" at bounding box center [205, 173] width 97 height 30
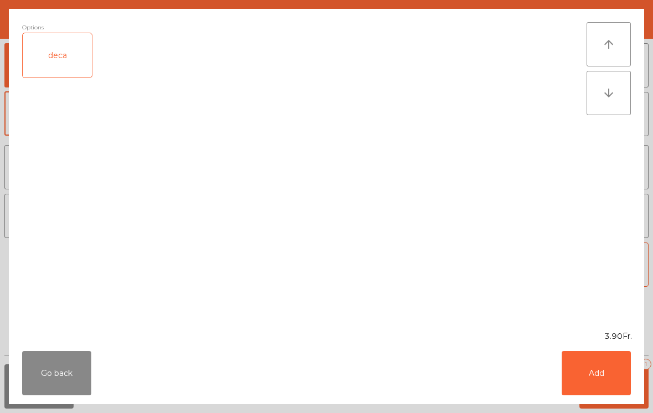
click at [611, 380] on button "Add" at bounding box center [595, 373] width 69 height 44
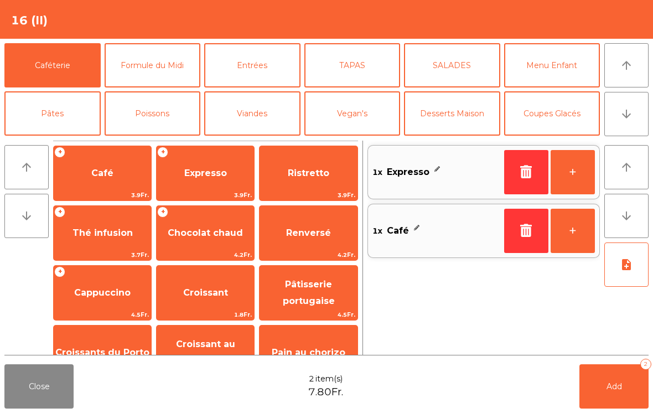
click at [572, 232] on button "+" at bounding box center [572, 231] width 44 height 44
click at [623, 390] on button "Add 3" at bounding box center [613, 386] width 69 height 44
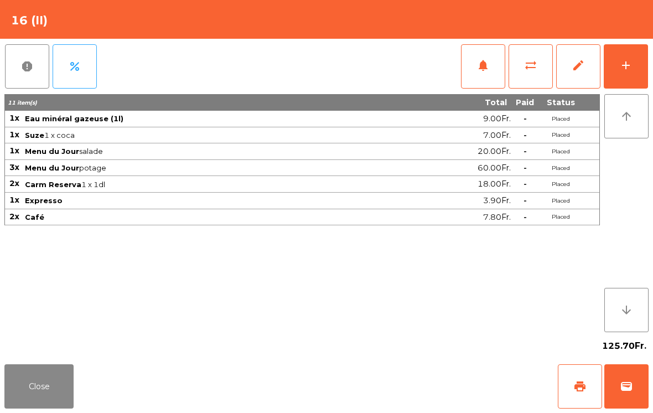
click at [25, 353] on div "125.70Fr." at bounding box center [326, 346] width 644 height 28
click at [33, 384] on button "Close" at bounding box center [38, 386] width 69 height 44
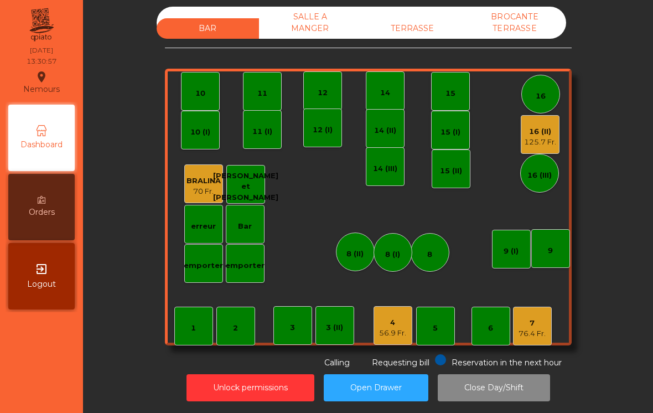
click at [247, 216] on div "Bar" at bounding box center [245, 223] width 14 height 15
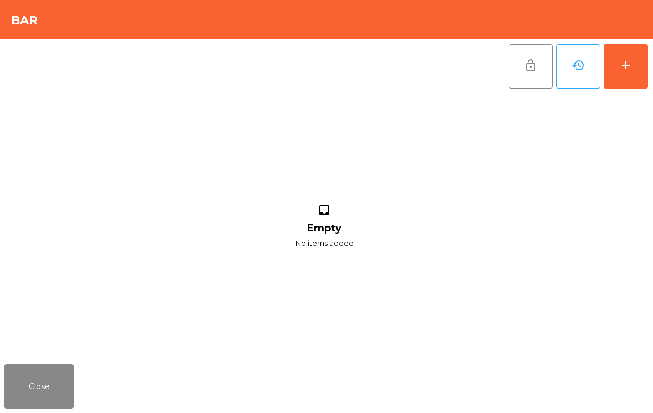
click at [630, 59] on div "add" at bounding box center [625, 65] width 13 height 13
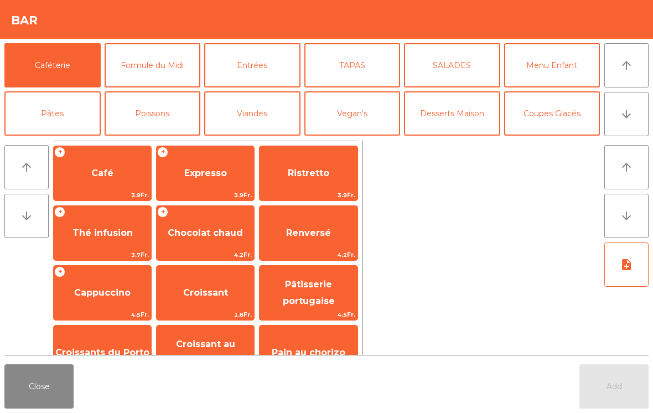
click at [200, 299] on span "Croissant" at bounding box center [205, 293] width 97 height 30
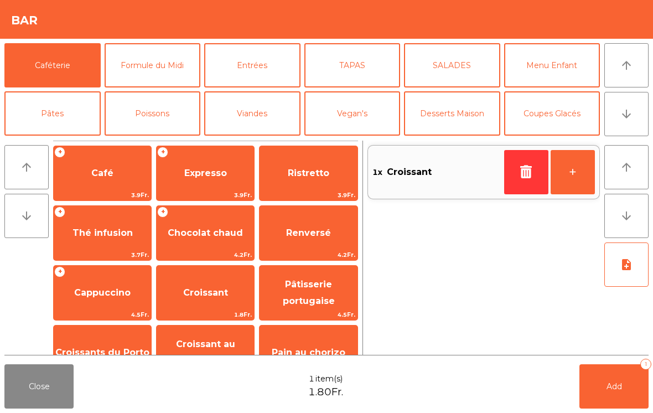
click at [618, 381] on span "Add" at bounding box center [613, 386] width 15 height 10
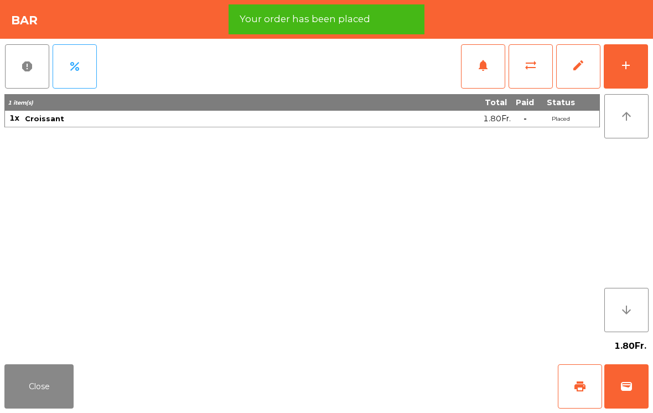
click at [576, 390] on span "print" at bounding box center [579, 385] width 13 height 13
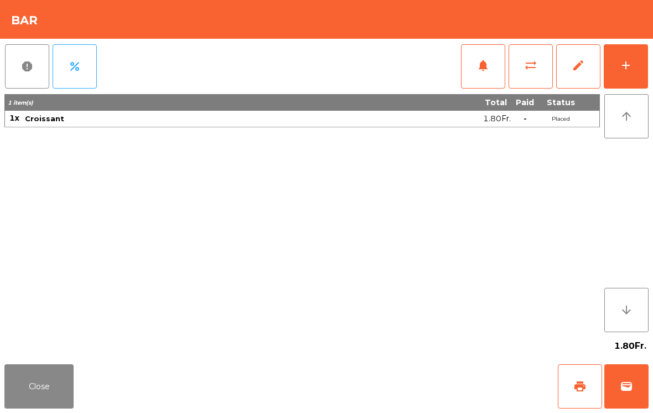
click at [626, 390] on span "wallet" at bounding box center [625, 385] width 13 height 13
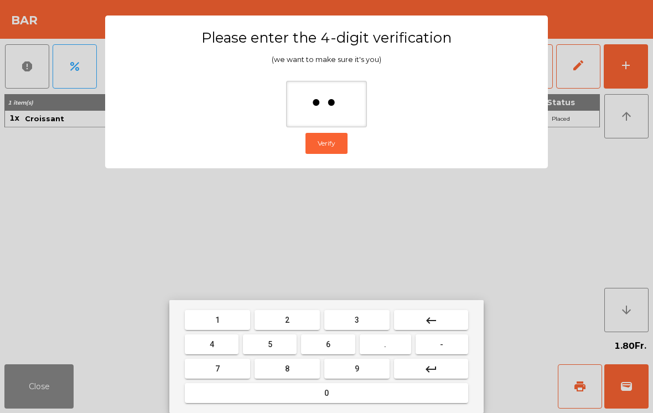
type input "***"
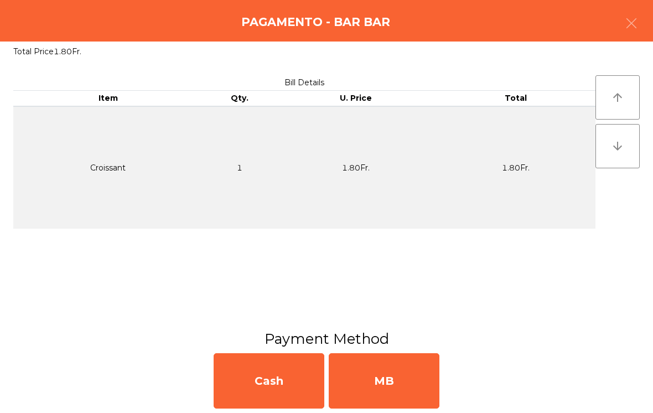
click at [404, 386] on div "MB" at bounding box center [384, 380] width 111 height 55
click at [408, 380] on div "No" at bounding box center [384, 380] width 111 height 55
click at [404, 380] on div "No" at bounding box center [384, 380] width 111 height 55
click at [425, 386] on div "No" at bounding box center [384, 380] width 111 height 55
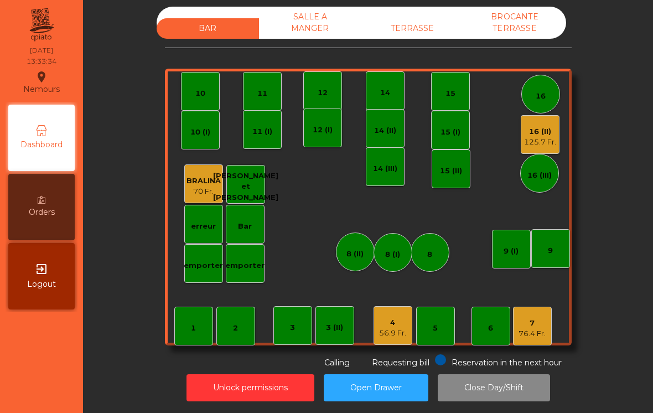
click at [532, 317] on div "7" at bounding box center [531, 322] width 27 height 11
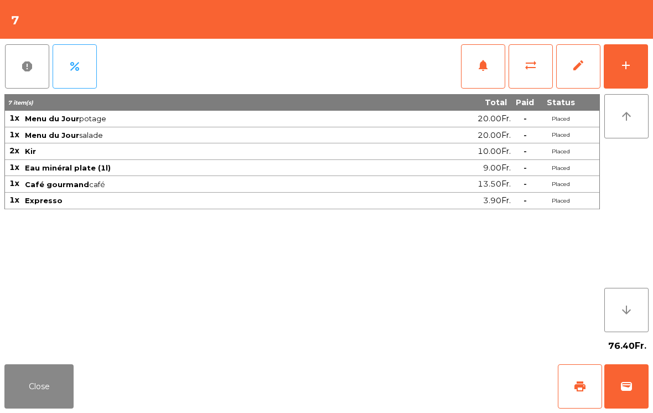
click at [580, 389] on span "print" at bounding box center [579, 385] width 13 height 13
click at [22, 407] on button "Close" at bounding box center [38, 386] width 69 height 44
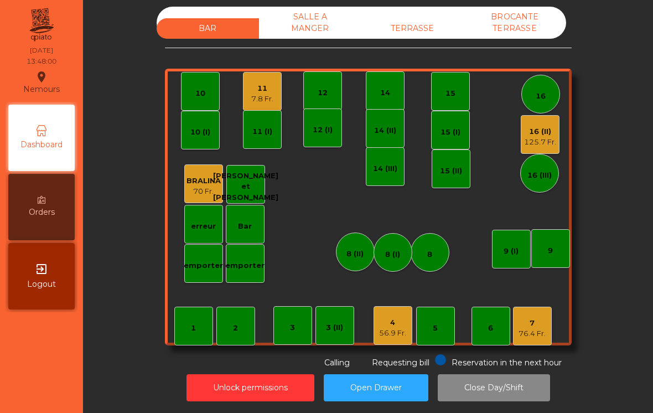
click at [321, 87] on div "12" at bounding box center [322, 92] width 10 height 11
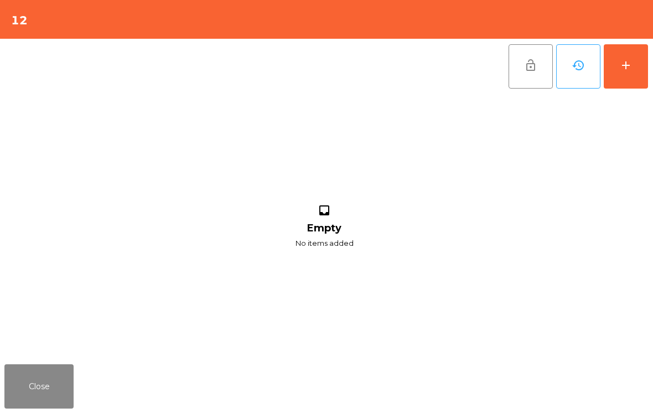
click at [632, 66] on button "add" at bounding box center [625, 66] width 44 height 44
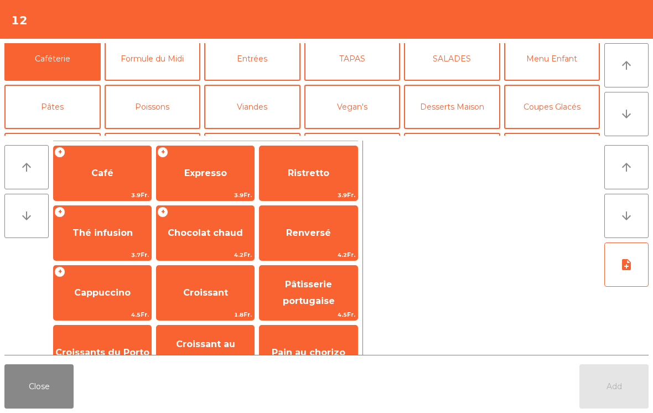
scroll to position [35, 0]
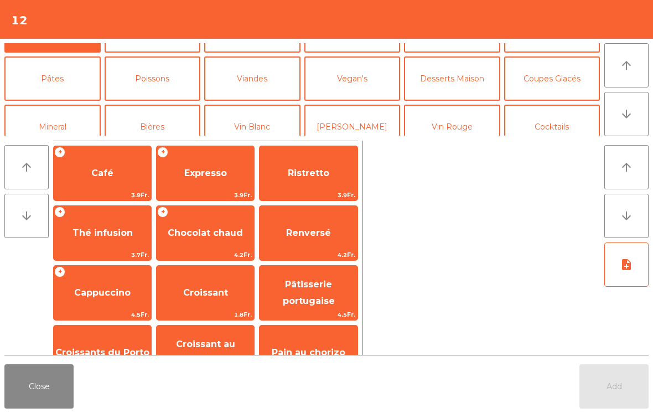
click at [51, 122] on button "Mineral" at bounding box center [52, 127] width 96 height 44
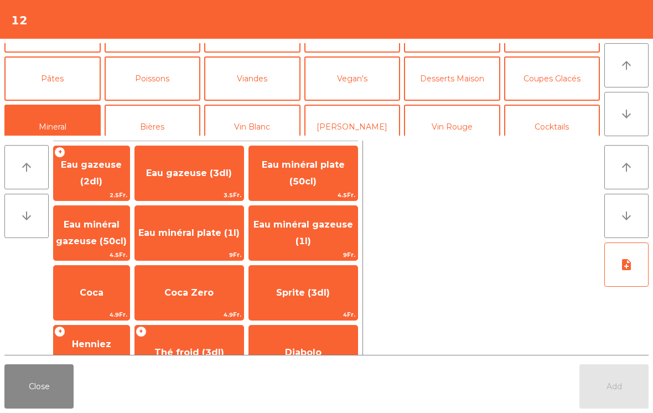
click at [116, 301] on span "Coca" at bounding box center [92, 293] width 76 height 30
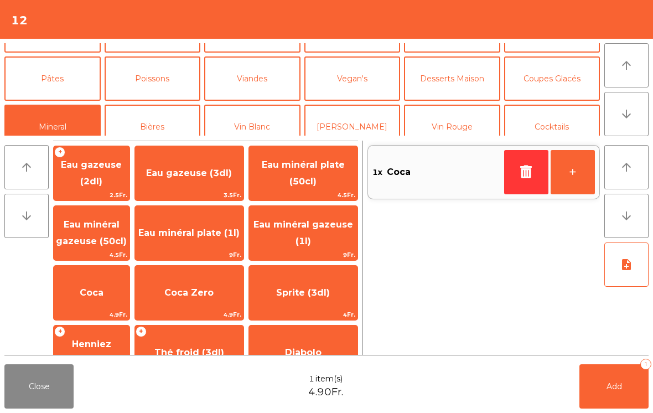
click at [243, 289] on span "Coca Zero" at bounding box center [189, 293] width 108 height 30
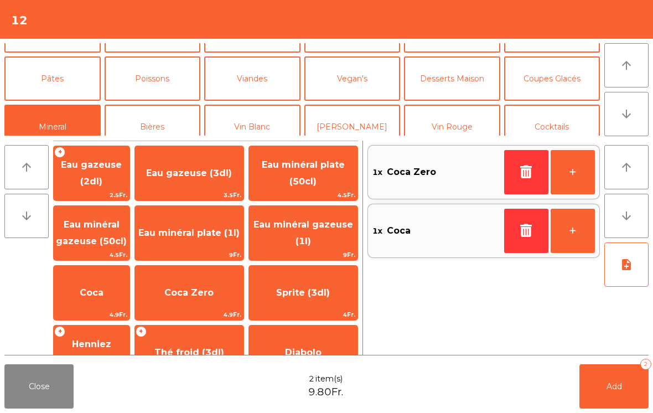
click at [261, 76] on button "Viandes" at bounding box center [252, 78] width 96 height 44
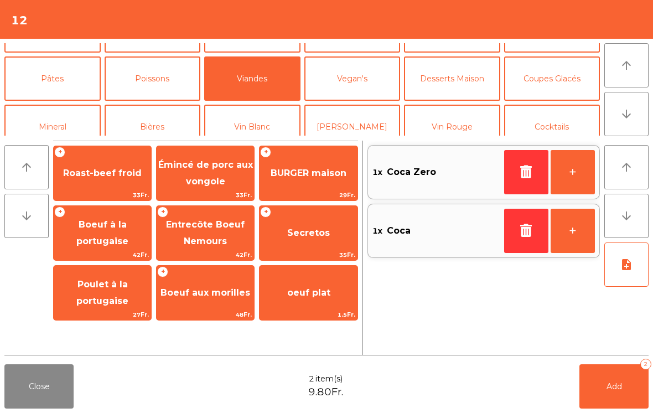
click at [321, 190] on span "29Fr." at bounding box center [307, 195] width 97 height 11
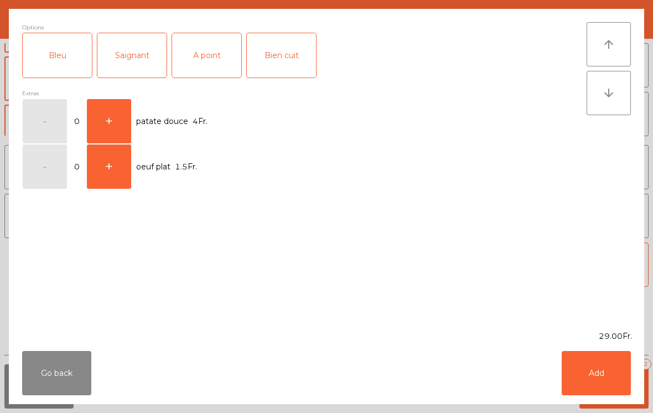
click at [124, 63] on div "Saignant" at bounding box center [131, 55] width 69 height 44
click at [611, 377] on button "Add" at bounding box center [595, 373] width 69 height 44
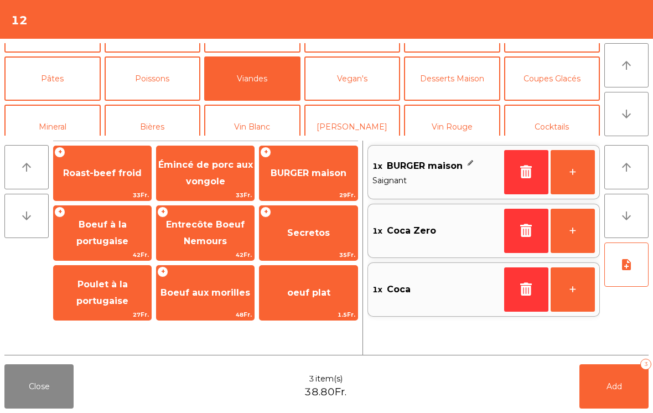
click at [316, 175] on span "BURGER maison" at bounding box center [308, 173] width 76 height 11
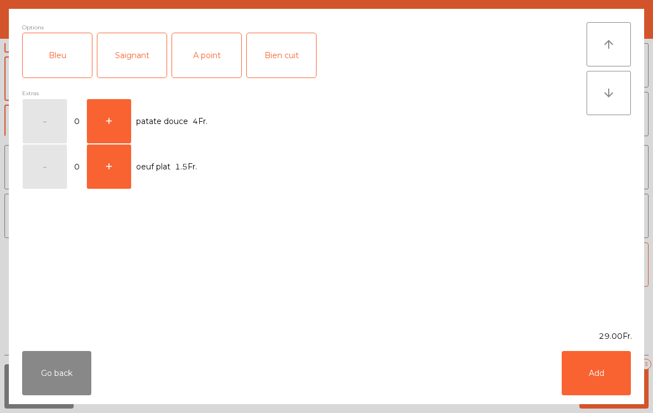
click at [218, 55] on div "A point" at bounding box center [206, 55] width 69 height 44
click at [589, 387] on button "Add" at bounding box center [595, 373] width 69 height 44
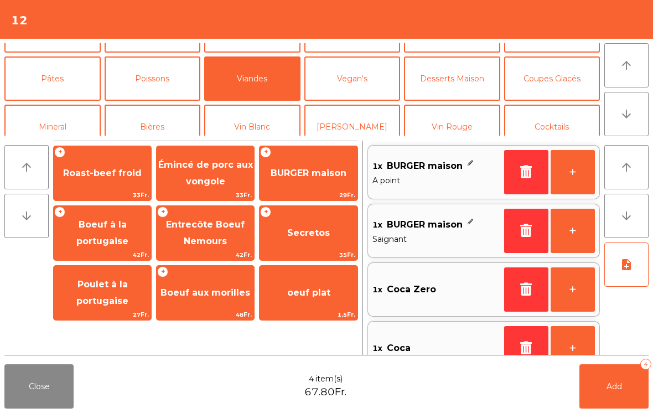
click at [616, 393] on button "Add 4" at bounding box center [613, 386] width 69 height 44
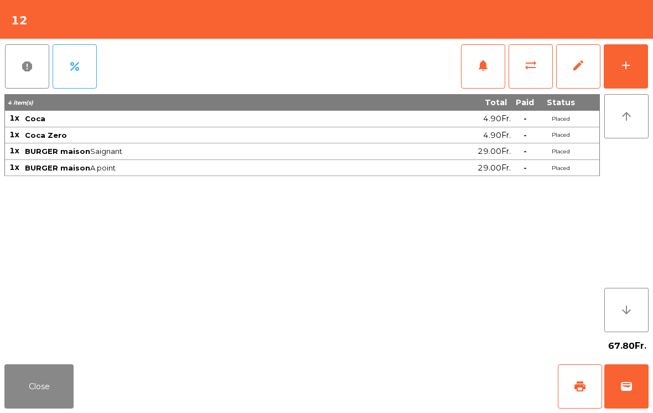
click at [38, 389] on button "Close" at bounding box center [38, 386] width 69 height 44
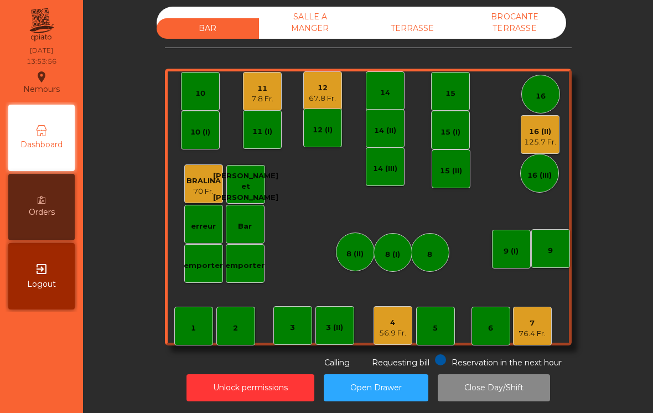
click at [526, 328] on div "76.4 Fr." at bounding box center [531, 333] width 27 height 11
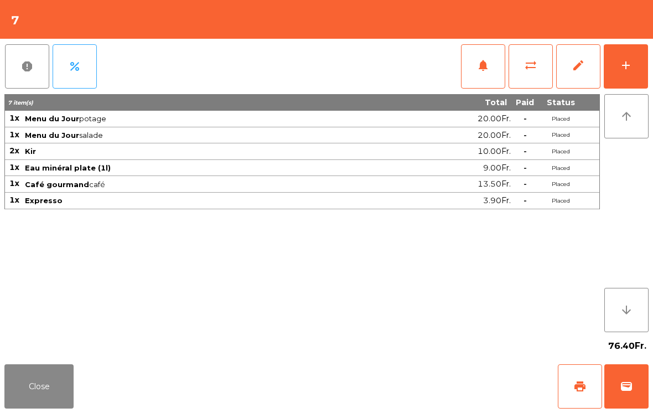
click at [629, 389] on span "wallet" at bounding box center [625, 385] width 13 height 13
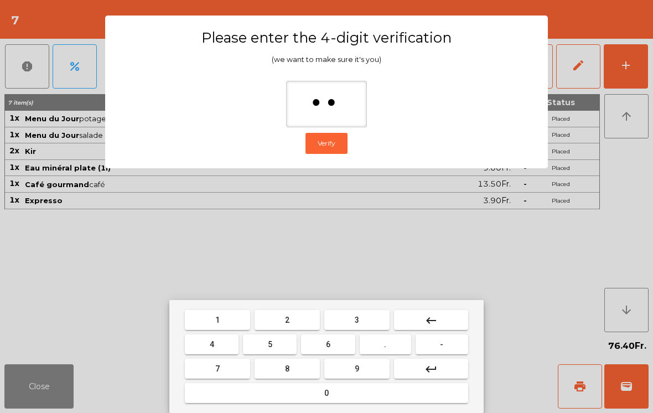
type input "***"
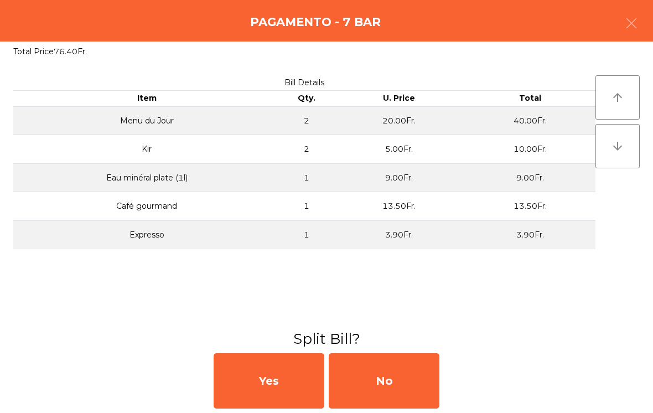
click at [394, 373] on div "No" at bounding box center [384, 380] width 111 height 55
click at [380, 383] on div "MB" at bounding box center [384, 380] width 111 height 55
click at [380, 382] on div "No" at bounding box center [384, 380] width 111 height 55
click at [384, 379] on div "No" at bounding box center [384, 380] width 111 height 55
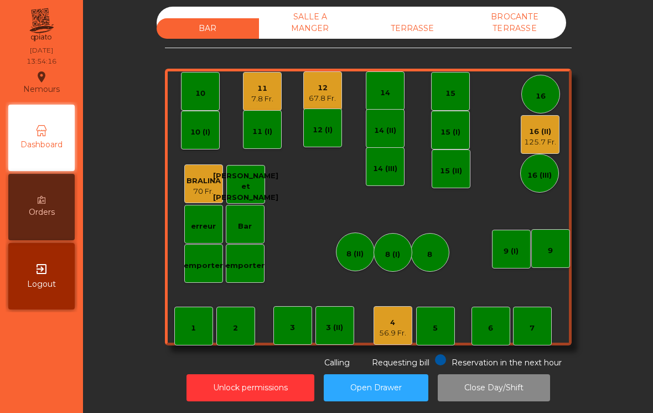
click at [398, 327] on div "56.9 Fr." at bounding box center [392, 332] width 27 height 11
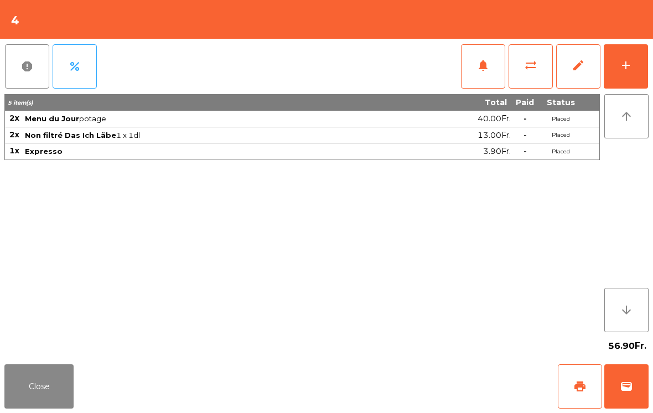
click at [639, 391] on button "wallet" at bounding box center [626, 386] width 44 height 44
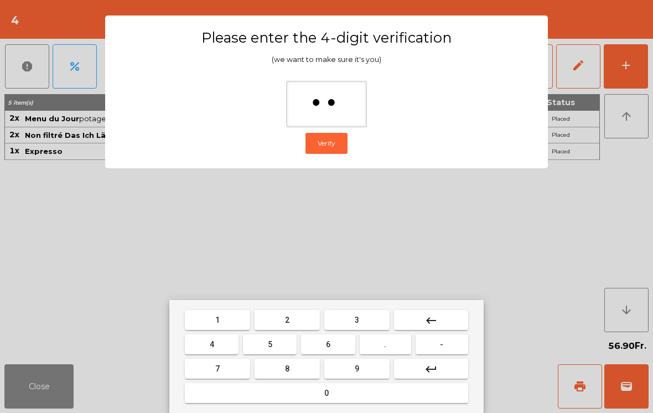
type input "***"
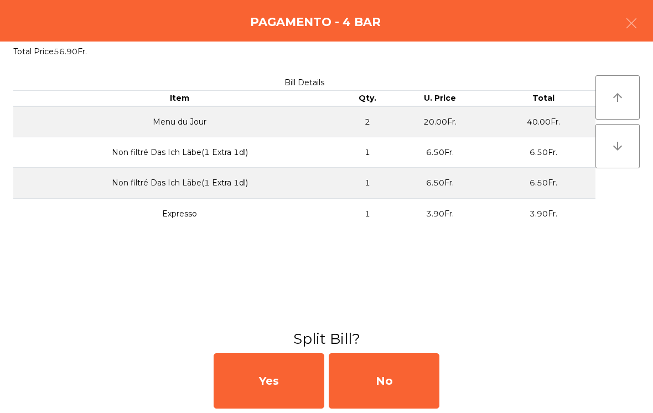
click at [406, 389] on div "No" at bounding box center [384, 380] width 111 height 55
click at [375, 377] on div "MB" at bounding box center [384, 380] width 111 height 55
click at [391, 389] on div "No" at bounding box center [384, 380] width 111 height 55
click at [394, 374] on div "No" at bounding box center [384, 380] width 111 height 55
click at [391, 384] on div "No" at bounding box center [384, 380] width 111 height 55
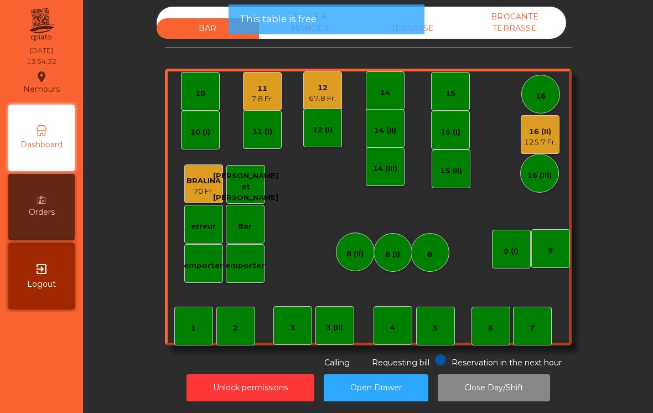
click at [397, 387] on button "Open Drawer" at bounding box center [376, 387] width 105 height 27
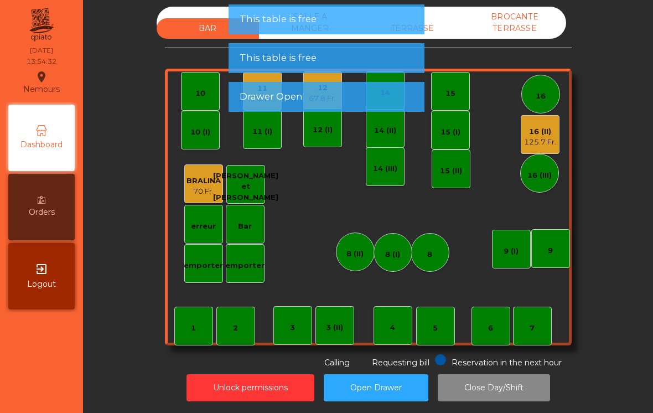
click at [403, 378] on button "Open Drawer" at bounding box center [376, 387] width 105 height 27
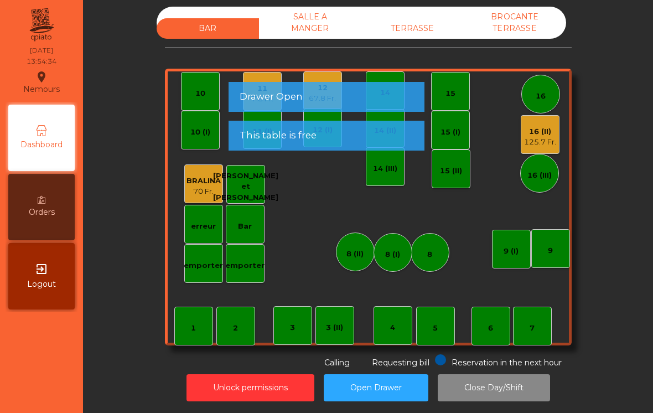
click at [540, 326] on div "7" at bounding box center [532, 325] width 39 height 39
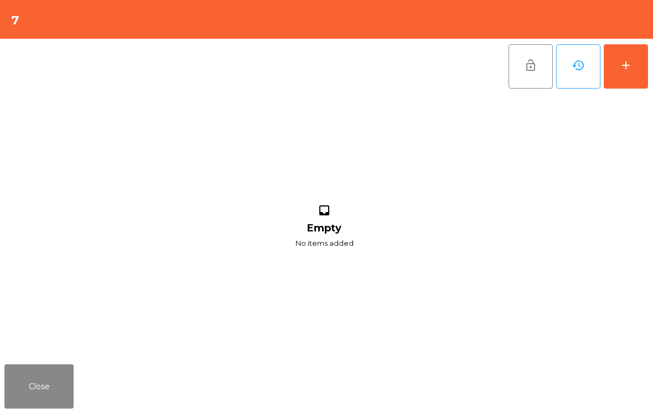
click at [629, 71] on div "add" at bounding box center [625, 65] width 13 height 13
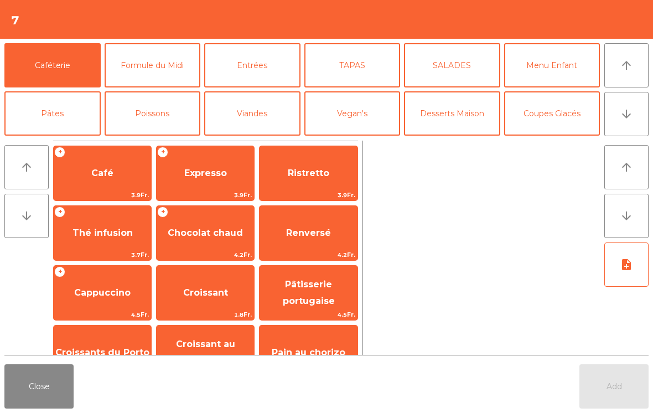
click at [100, 176] on span "Café" at bounding box center [102, 173] width 22 height 11
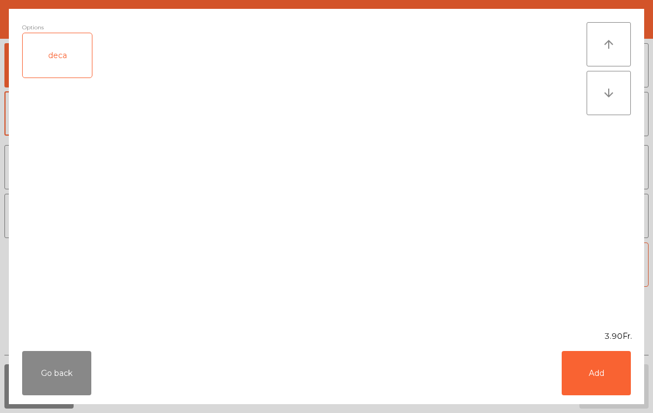
click at [607, 378] on button "Add" at bounding box center [595, 373] width 69 height 44
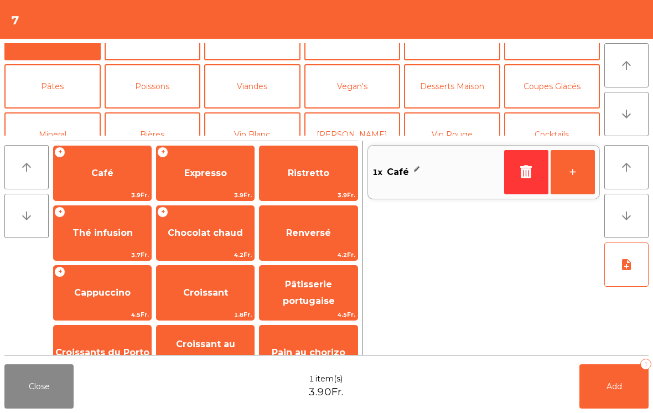
click at [83, 112] on button "Mineral" at bounding box center [52, 134] width 96 height 44
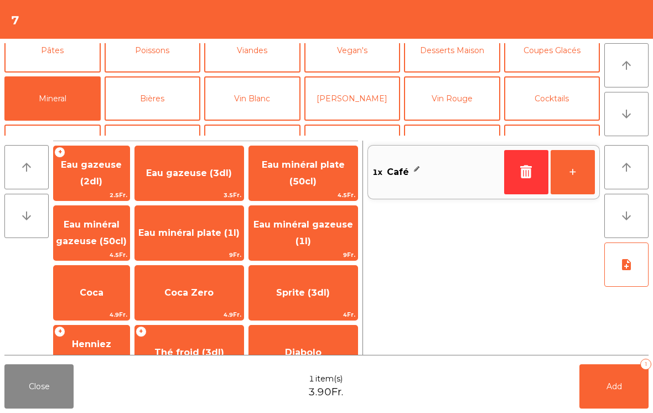
click at [119, 228] on span "Eau minéral gazeuse (50cl)" at bounding box center [91, 232] width 71 height 27
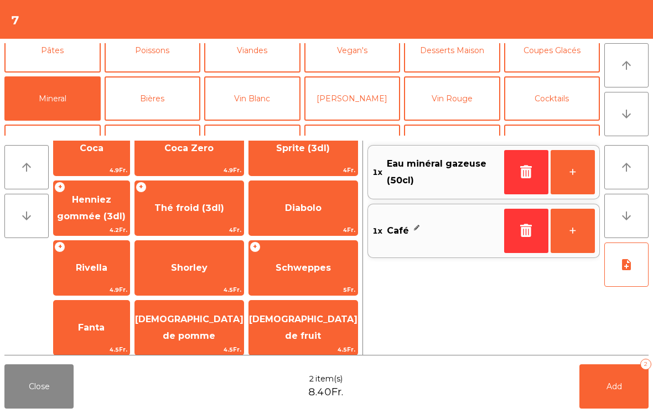
scroll to position [159, 0]
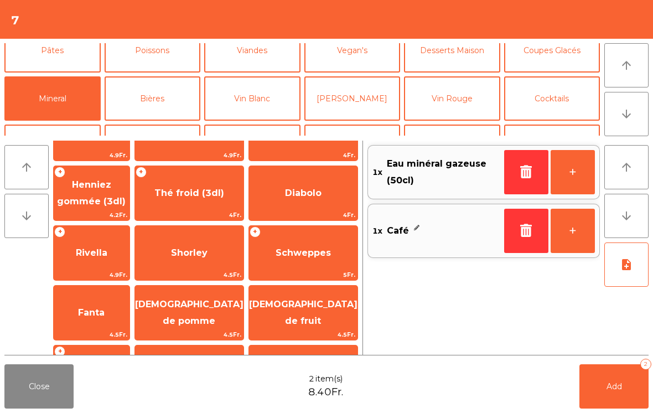
click at [101, 235] on div "+ Rivella 4.9Fr." at bounding box center [91, 252] width 77 height 55
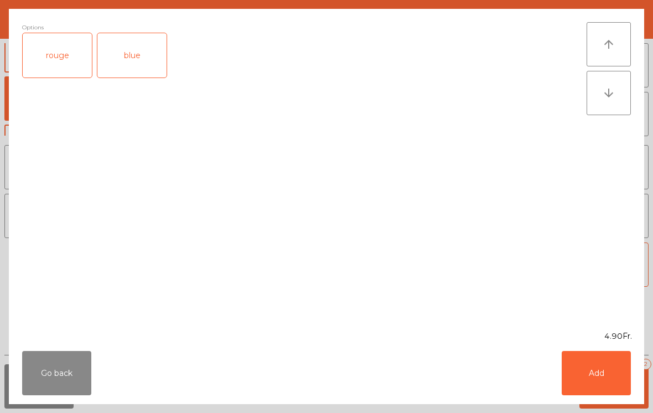
click at [51, 54] on div "rouge" at bounding box center [57, 55] width 69 height 44
click at [598, 371] on button "Add" at bounding box center [595, 373] width 69 height 44
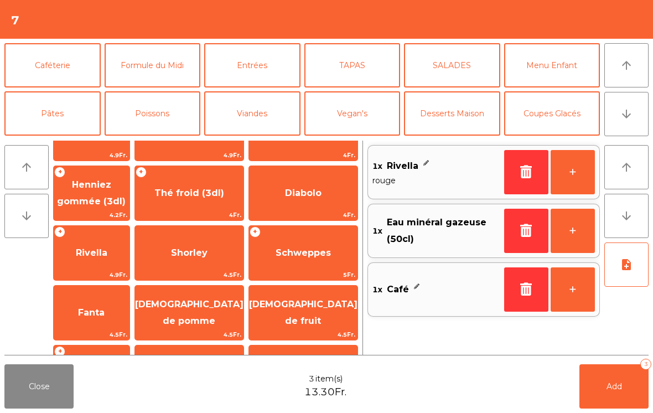
scroll to position [0, 0]
click at [69, 60] on button "Caféterie" at bounding box center [52, 65] width 96 height 44
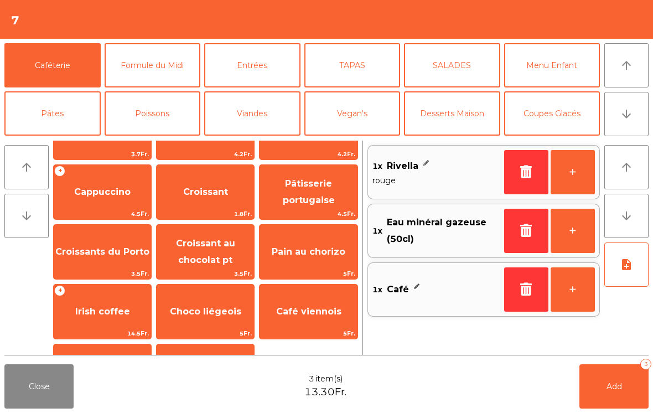
scroll to position [28, 0]
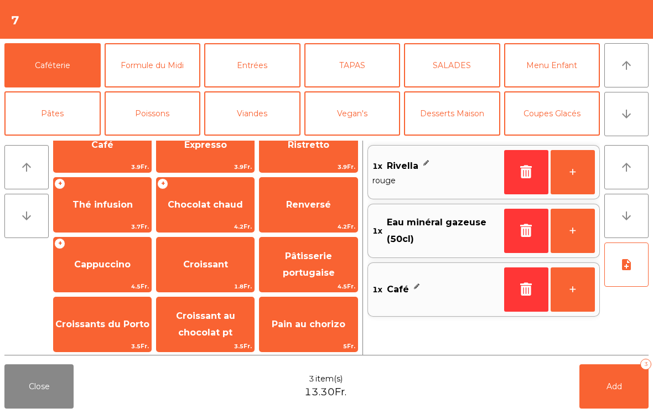
click at [311, 266] on span "Pâtisserie portugaise" at bounding box center [307, 264] width 97 height 47
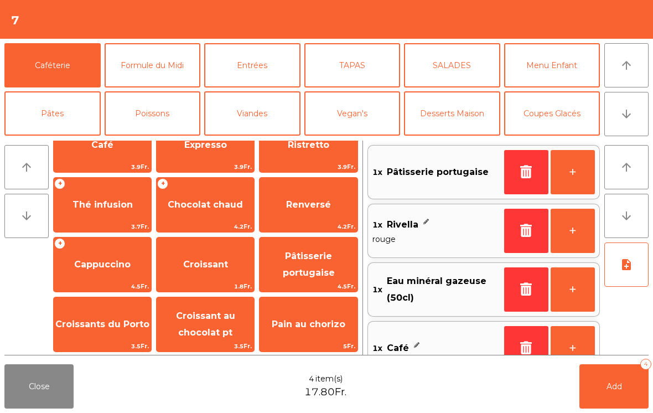
click at [567, 173] on button "+" at bounding box center [572, 172] width 44 height 44
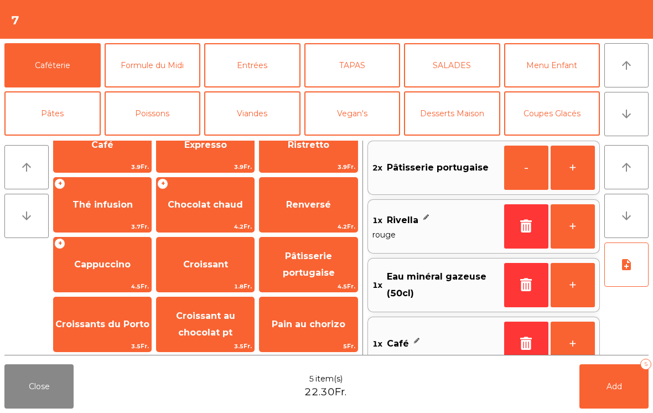
click at [561, 179] on button "+" at bounding box center [572, 167] width 44 height 44
click at [613, 391] on button "Add 6" at bounding box center [613, 386] width 69 height 44
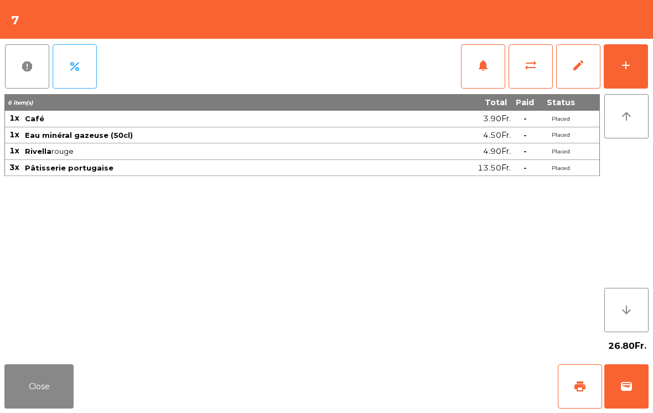
scroll to position [6, 0]
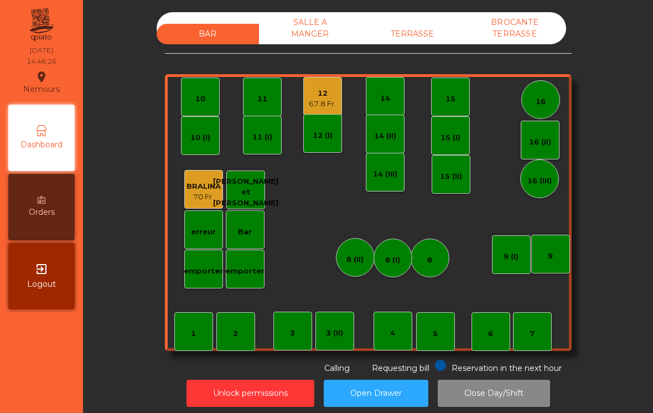
click at [253, 222] on div "Bar" at bounding box center [245, 229] width 39 height 39
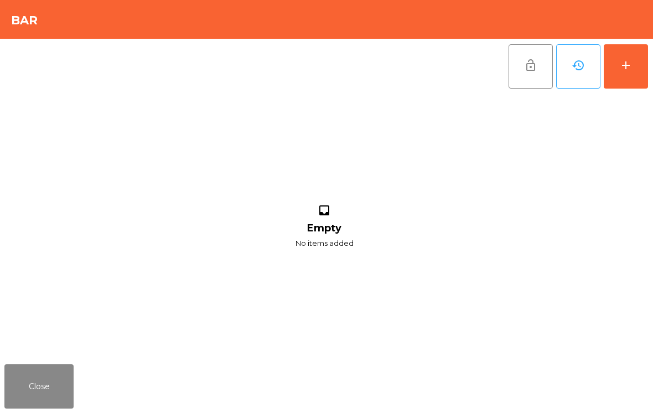
click at [620, 72] on button "add" at bounding box center [625, 66] width 44 height 44
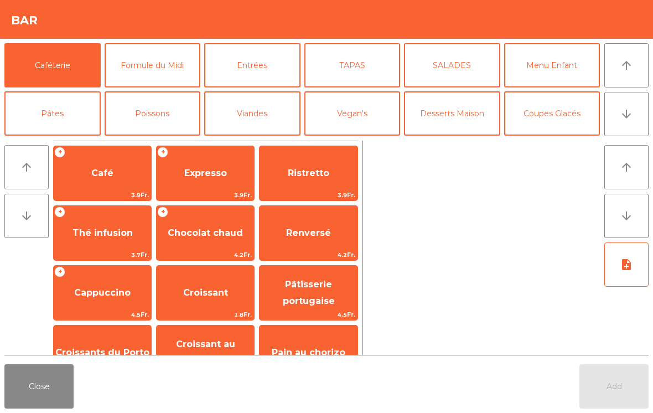
click at [327, 304] on span "Pâtisserie portugaise" at bounding box center [309, 292] width 52 height 27
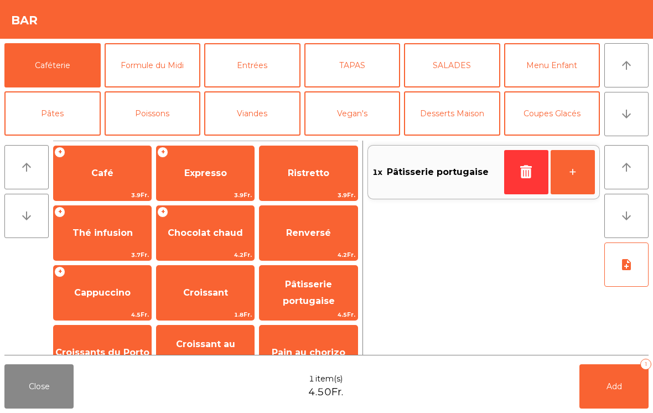
click at [565, 175] on button "+" at bounding box center [572, 172] width 44 height 44
click at [618, 381] on button "Add 2" at bounding box center [613, 386] width 69 height 44
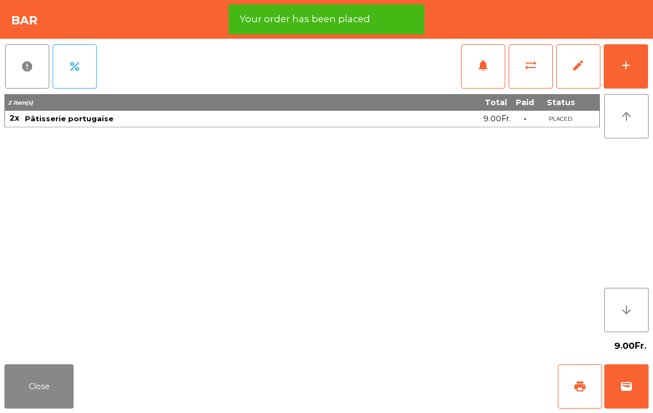
click at [578, 394] on button "print" at bounding box center [580, 386] width 44 height 44
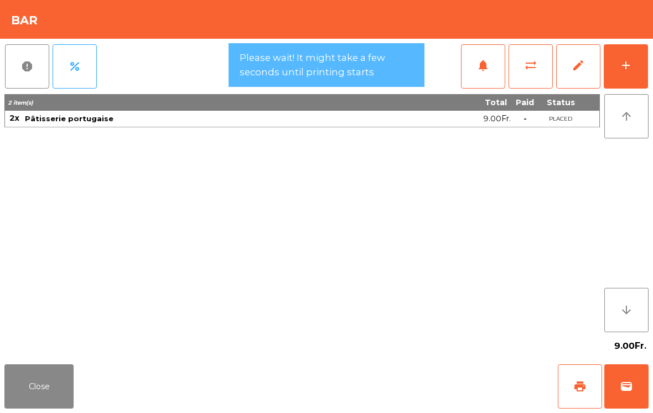
click at [631, 387] on span "wallet" at bounding box center [625, 385] width 13 height 13
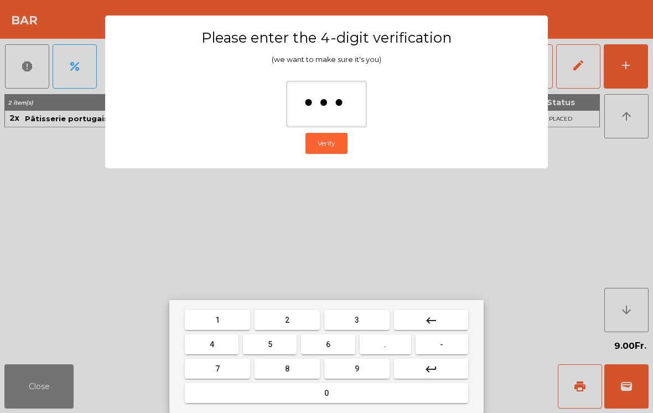
type input "****"
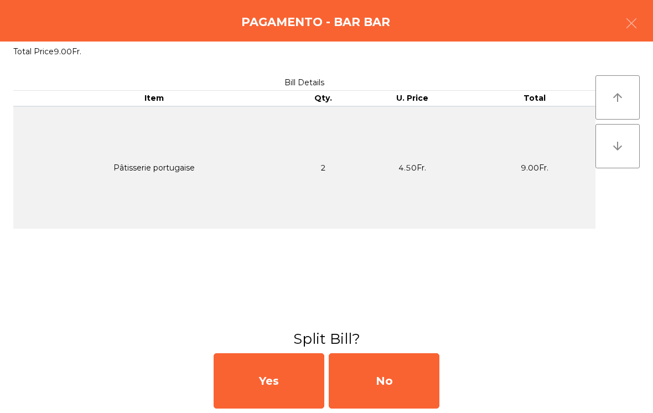
click at [392, 388] on div "No" at bounding box center [384, 380] width 111 height 55
click at [392, 385] on div "MB" at bounding box center [384, 380] width 111 height 55
click at [399, 381] on div "No" at bounding box center [384, 380] width 111 height 55
click at [403, 378] on div "No" at bounding box center [384, 380] width 111 height 55
